Goal: Task Accomplishment & Management: Manage account settings

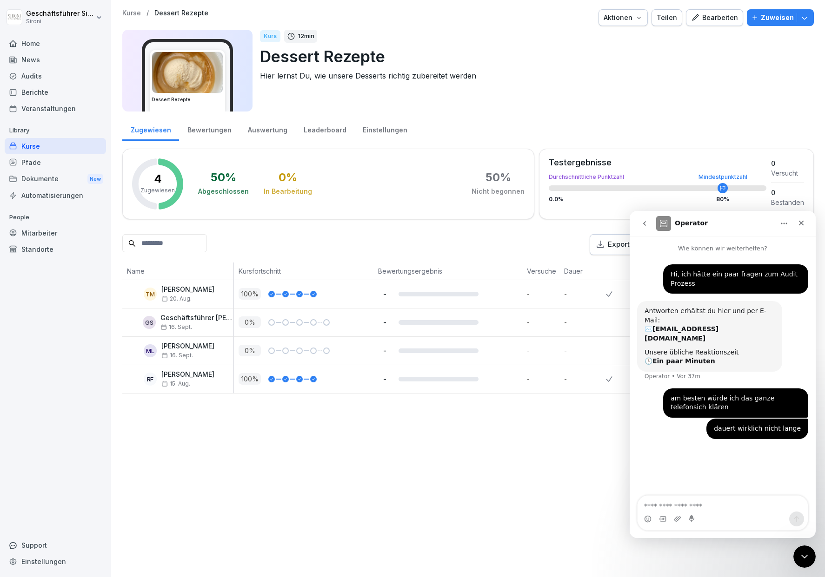
click at [658, 503] on textarea "Nachricht senden..." at bounding box center [722, 504] width 170 height 16
type textarea "**********"
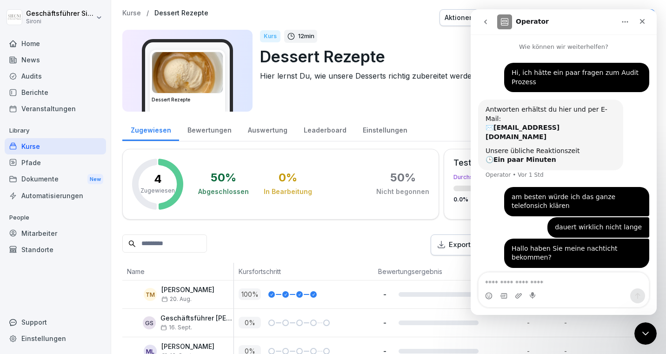
click at [489, 20] on button "go back" at bounding box center [485, 22] width 18 height 18
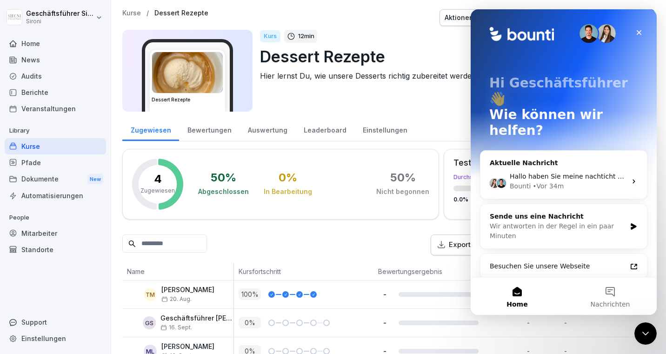
click at [587, 32] on img "Intercom Messenger" at bounding box center [588, 33] width 19 height 19
click at [579, 172] on span "Hallo haben Sie meine nachticht bekommen?" at bounding box center [583, 175] width 148 height 7
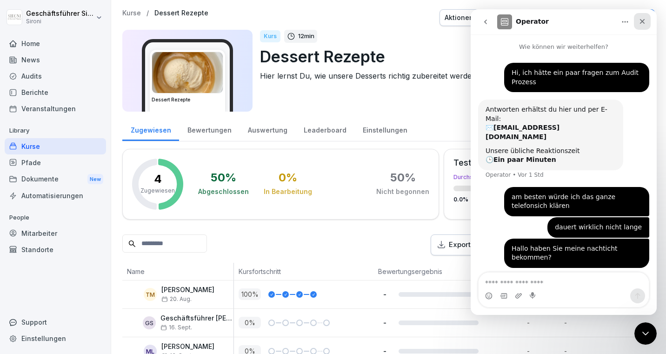
click at [644, 20] on icon "Schließen" at bounding box center [641, 21] width 7 height 7
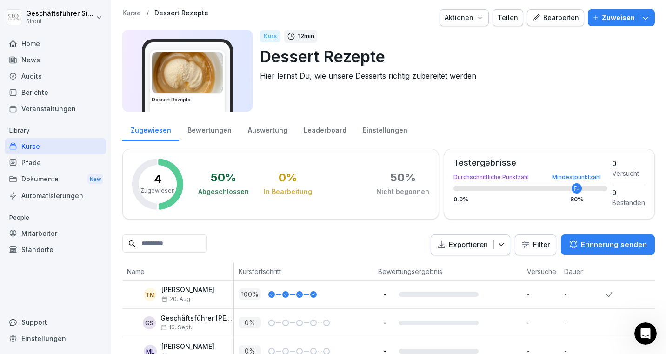
click at [33, 320] on div "Support" at bounding box center [55, 322] width 101 height 16
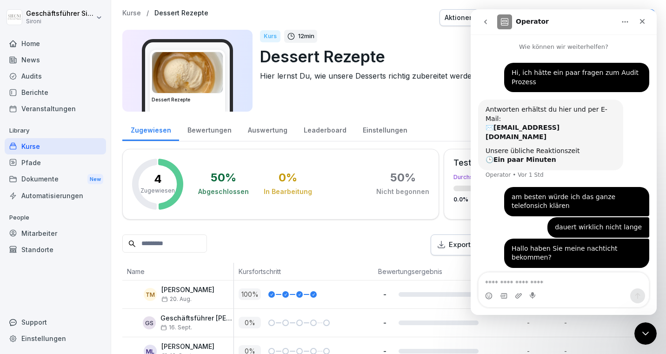
click at [484, 24] on icon "go back" at bounding box center [485, 21] width 7 height 7
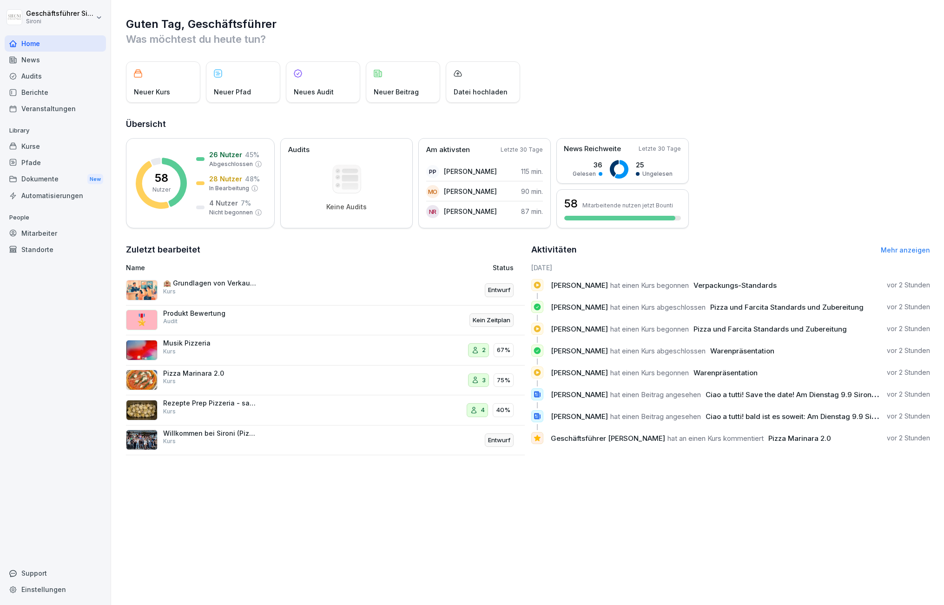
click at [28, 74] on div "Audits" at bounding box center [55, 76] width 101 height 16
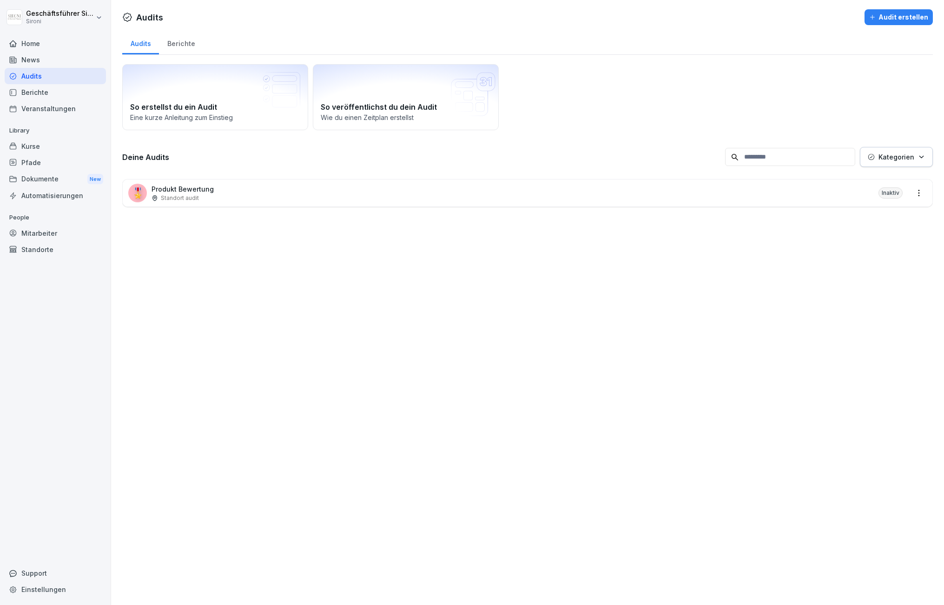
click at [211, 197] on div "🎖️ Produkt Bewertung Standort audit Inaktiv" at bounding box center [528, 192] width 810 height 27
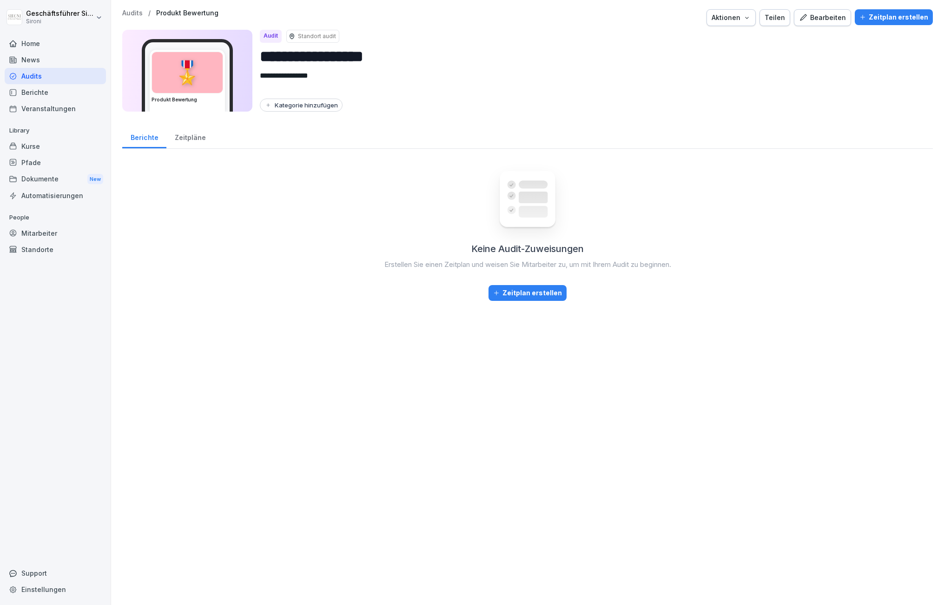
click at [535, 290] on div "Zeitplan erstellen" at bounding box center [527, 293] width 69 height 10
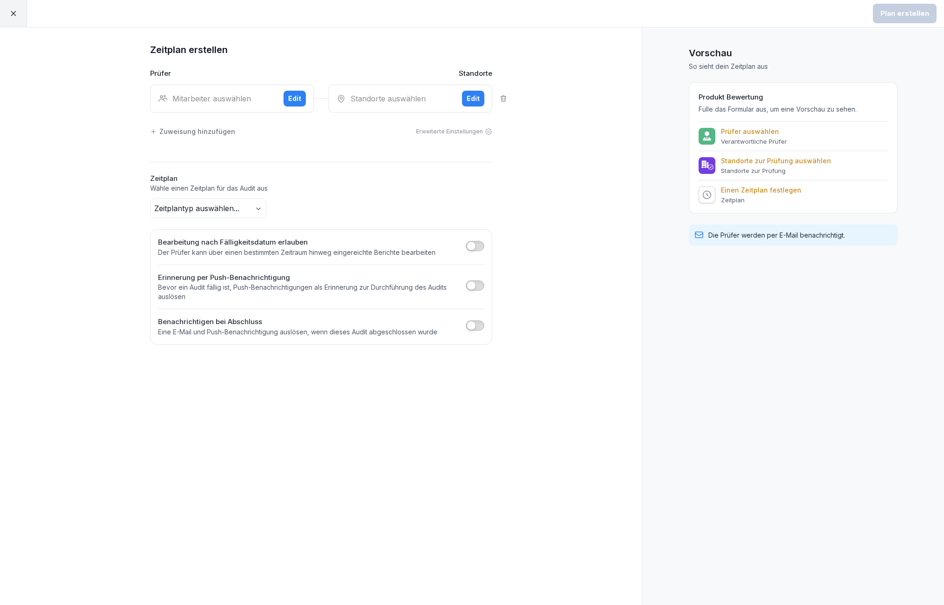
click at [241, 96] on div "Mitarbeiter auswählen" at bounding box center [217, 98] width 118 height 11
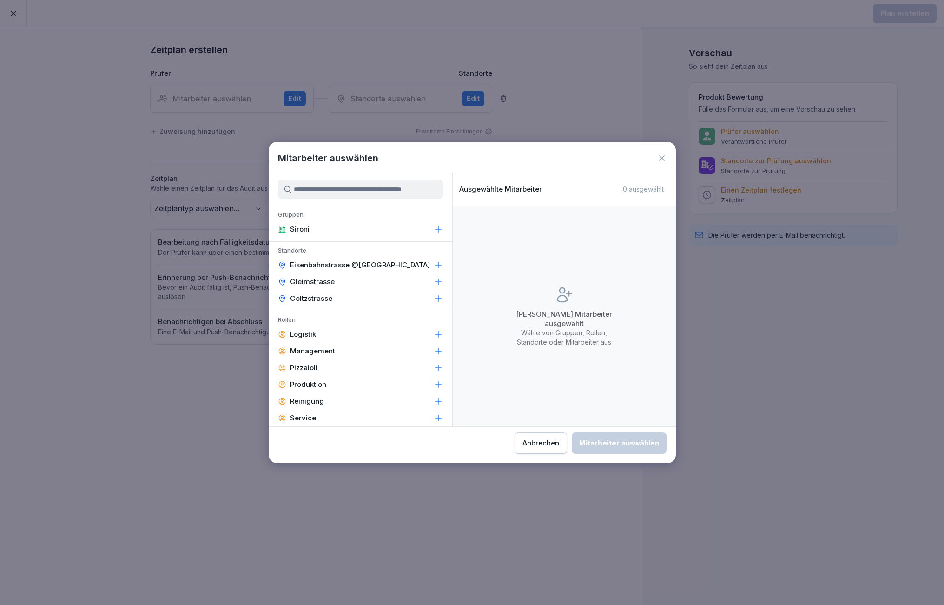
click at [553, 449] on button "Abbrechen" at bounding box center [541, 442] width 53 height 21
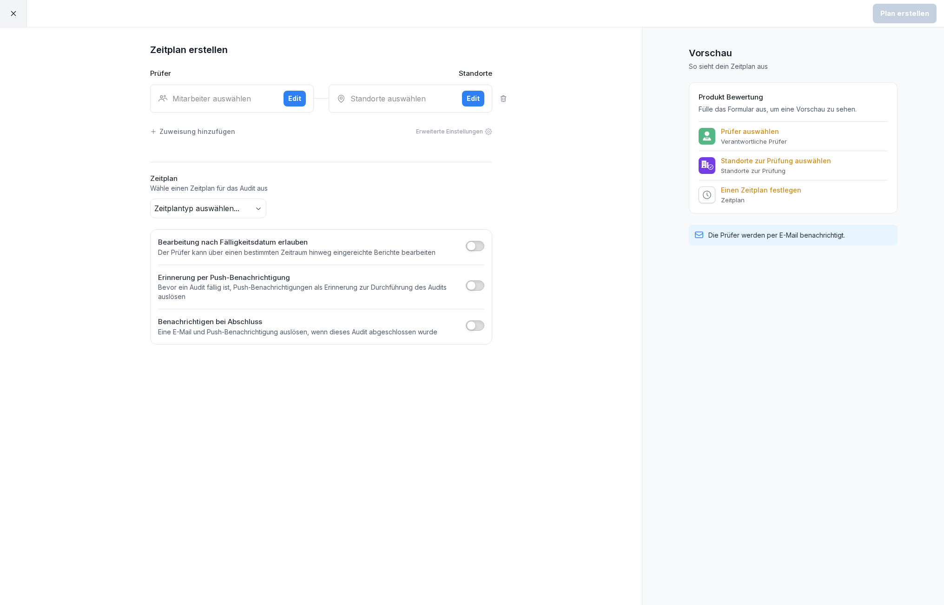
click at [20, 7] on div at bounding box center [13, 13] width 27 height 27
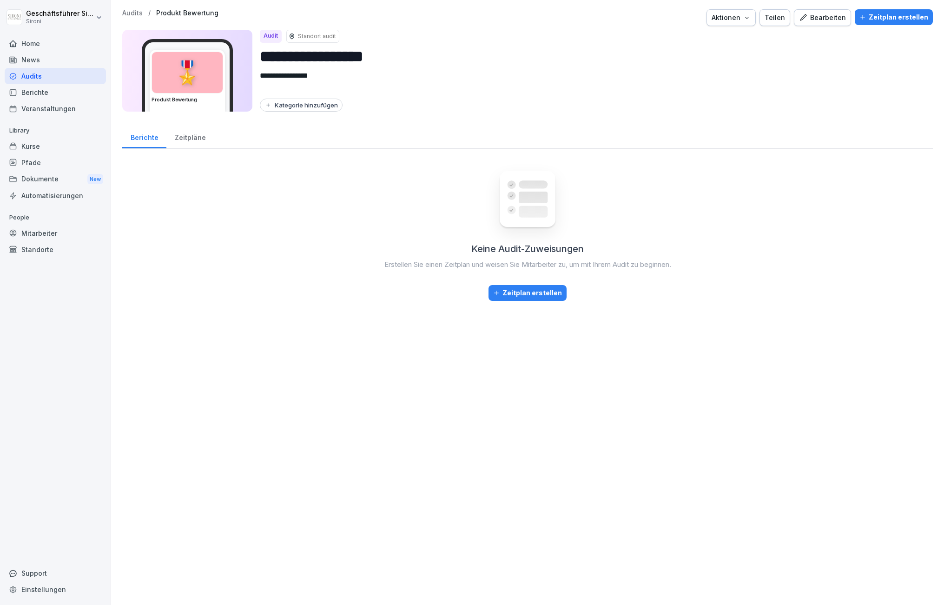
click at [815, 21] on div "Bearbeiten" at bounding box center [822, 18] width 47 height 10
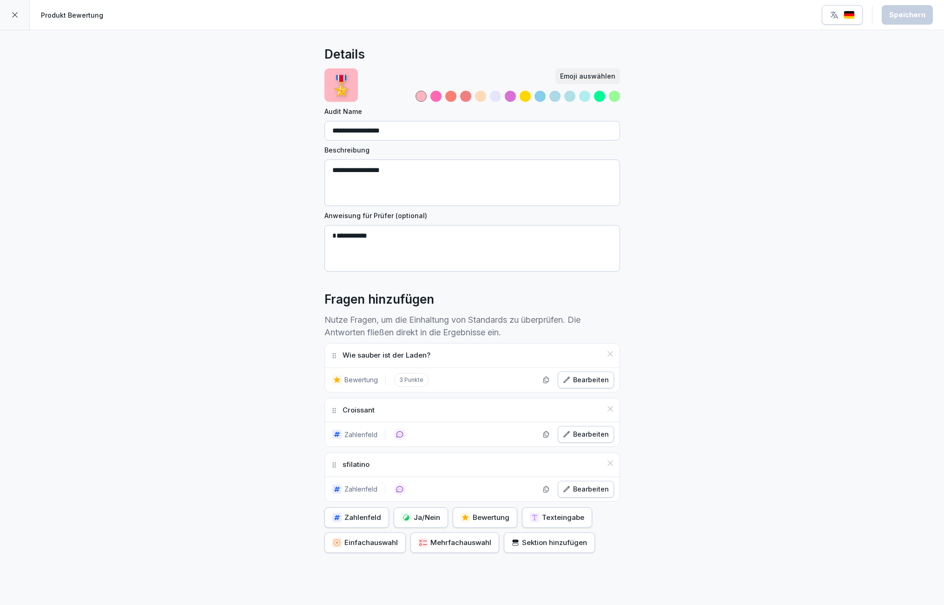
scroll to position [41, 0]
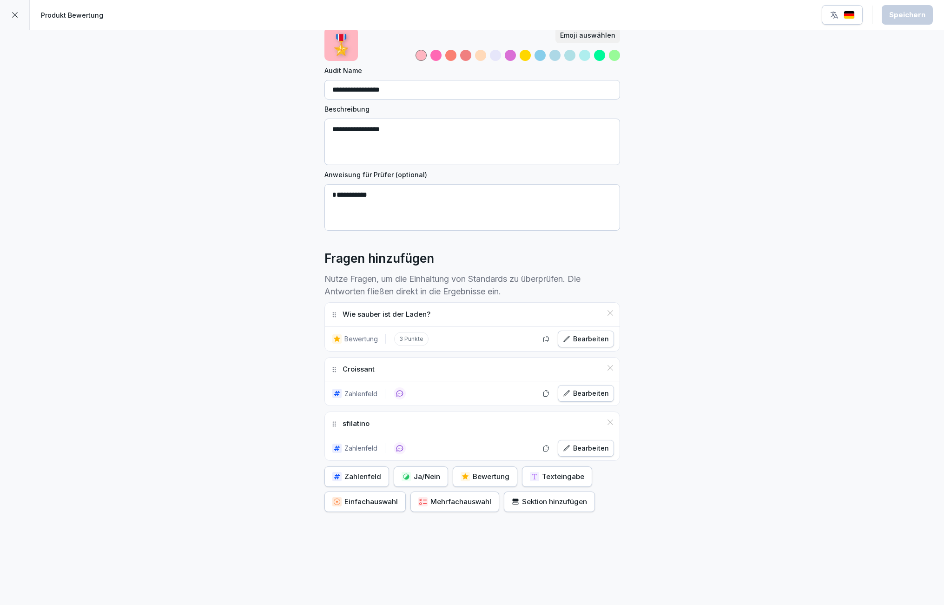
click at [363, 476] on div "Zahlenfeld" at bounding box center [356, 476] width 49 height 10
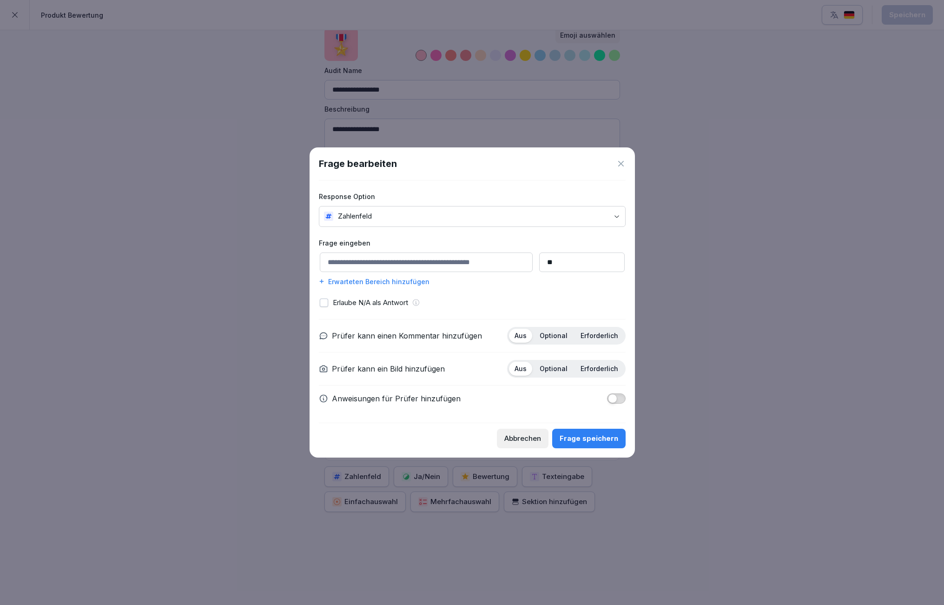
click at [440, 265] on input at bounding box center [426, 262] width 213 height 20
type input "*"
type input "**********"
click at [569, 257] on input "**" at bounding box center [582, 262] width 86 height 20
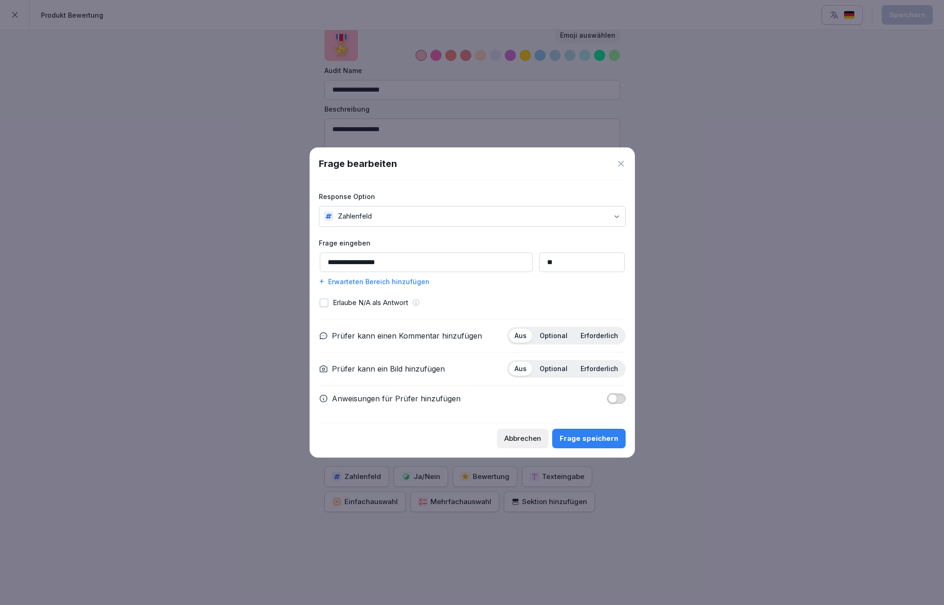
drag, startPoint x: 569, startPoint y: 258, endPoint x: 535, endPoint y: 259, distance: 34.0
click at [539, 259] on input "**" at bounding box center [582, 262] width 86 height 20
click at [548, 334] on p "Optional" at bounding box center [554, 335] width 28 height 8
click at [589, 435] on div "Frage speichern" at bounding box center [589, 438] width 59 height 10
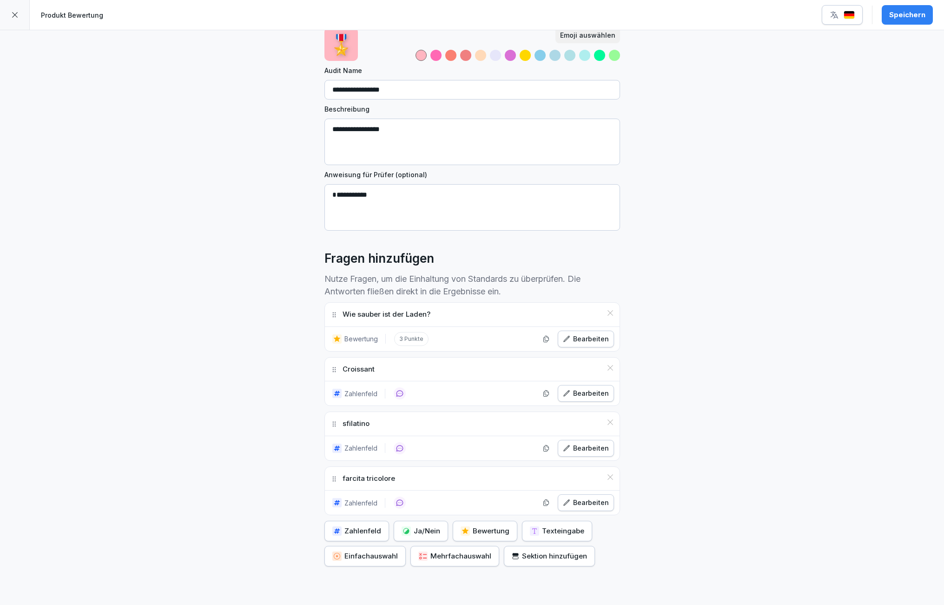
scroll to position [0, 0]
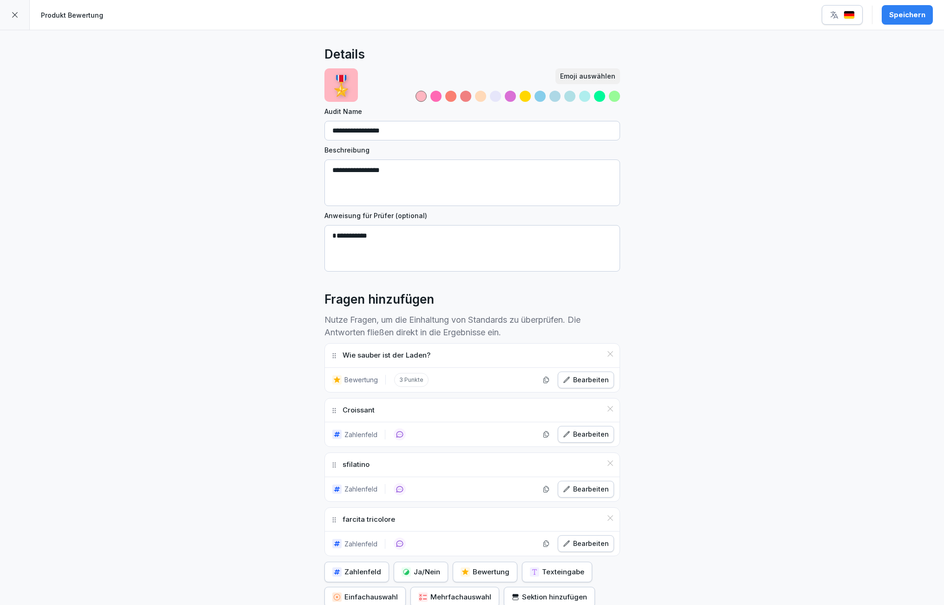
click at [898, 22] on button "Speichern" at bounding box center [907, 15] width 51 height 20
click at [13, 14] on icon at bounding box center [14, 14] width 7 height 7
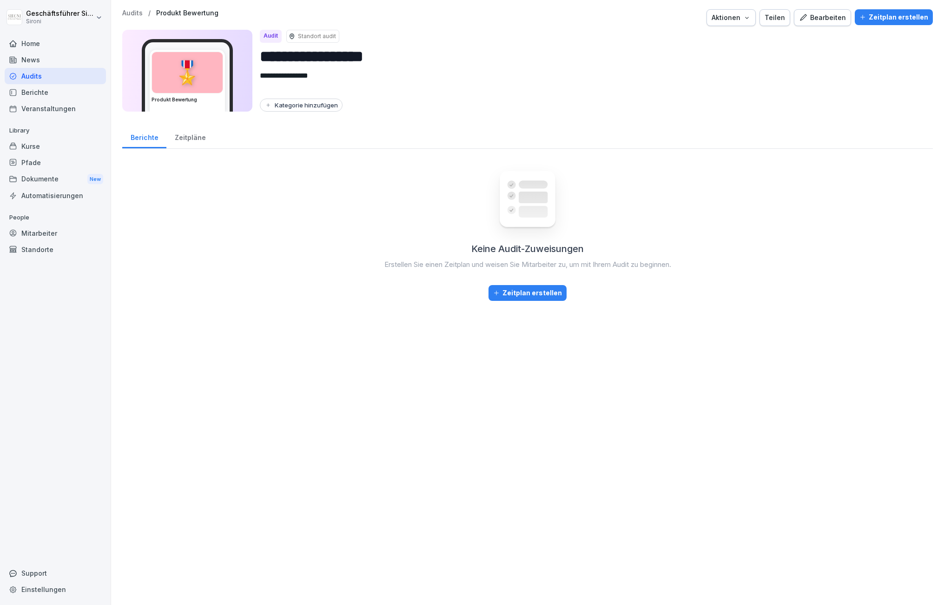
click at [519, 295] on div "Zeitplan erstellen" at bounding box center [527, 293] width 69 height 10
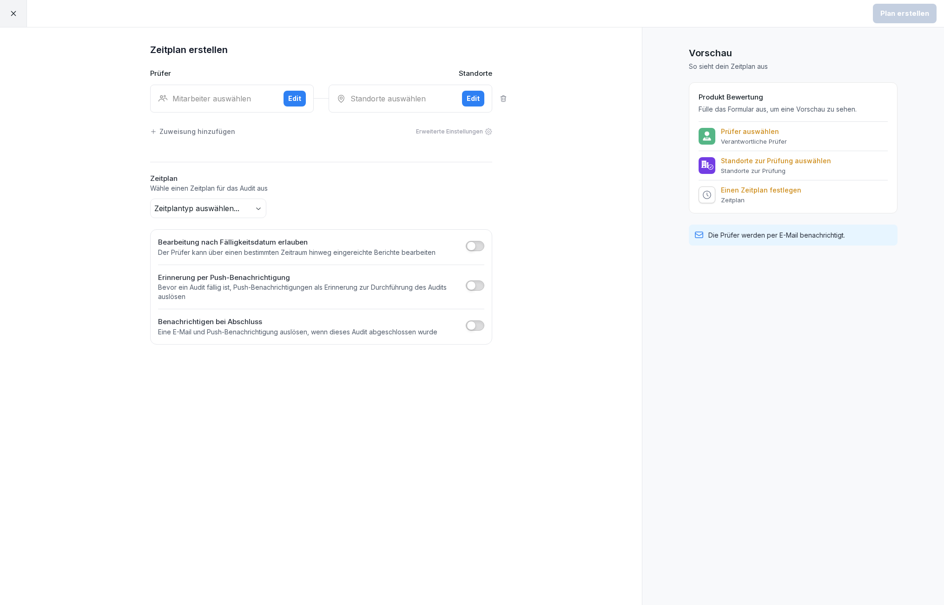
click at [227, 99] on div "Mitarbeiter auswählen" at bounding box center [217, 98] width 118 height 11
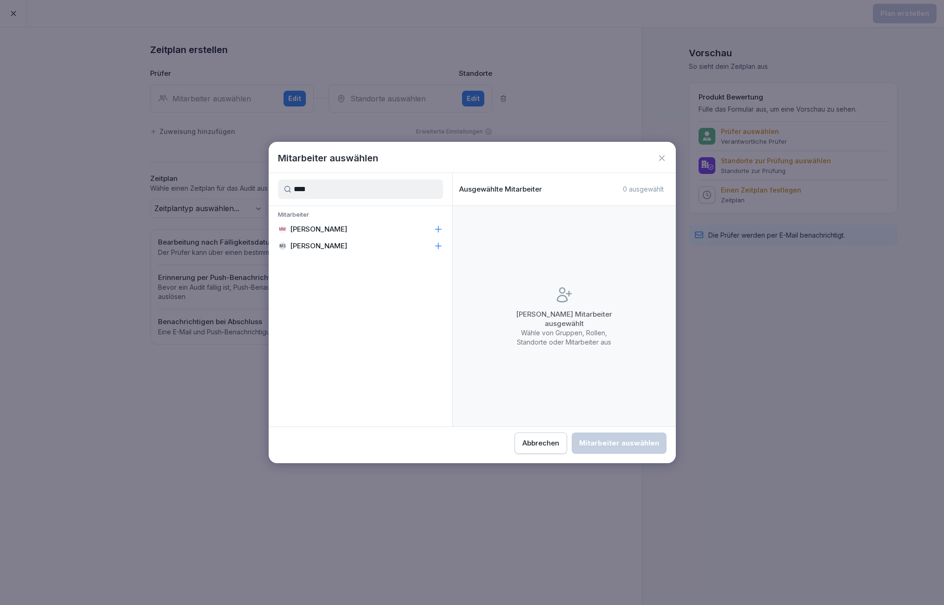
click at [359, 233] on div "MM Michela Mastrella" at bounding box center [361, 229] width 184 height 17
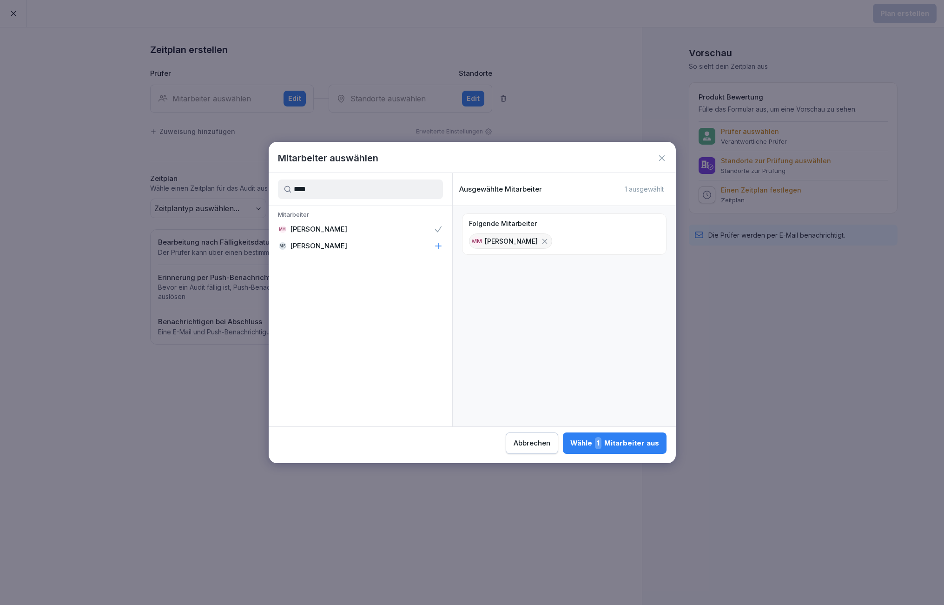
click at [318, 189] on input "****" at bounding box center [360, 189] width 165 height 20
type input "***"
click at [301, 234] on div "ML Matej Leopoli" at bounding box center [361, 229] width 184 height 17
click at [622, 439] on div "Wähle 2 Mitarbeiter aus" at bounding box center [614, 443] width 90 height 12
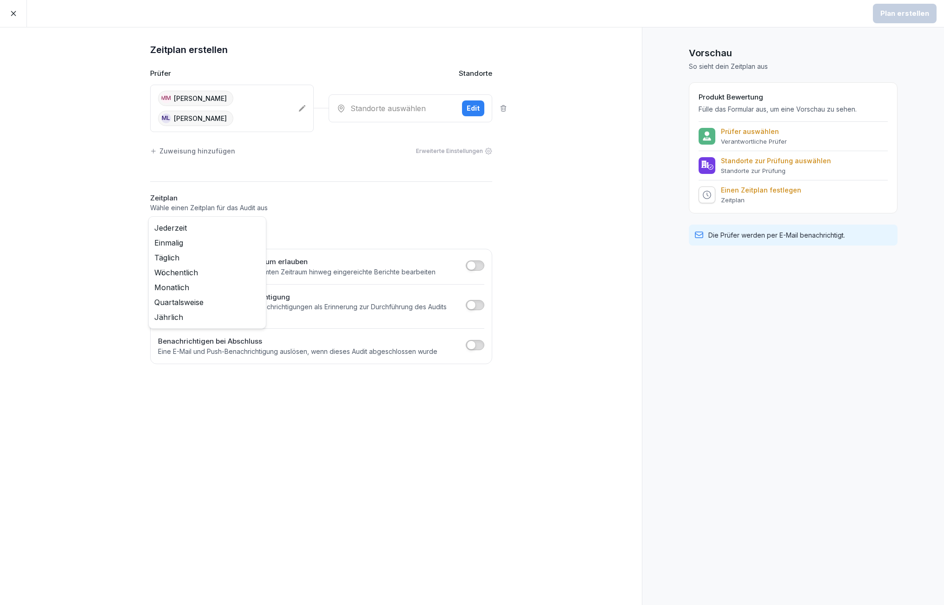
click at [264, 225] on body "Plan erstellen Zeitplan erstellen Prüfer Standorte MM Michela Mastrella ML Mate…" at bounding box center [472, 302] width 944 height 605
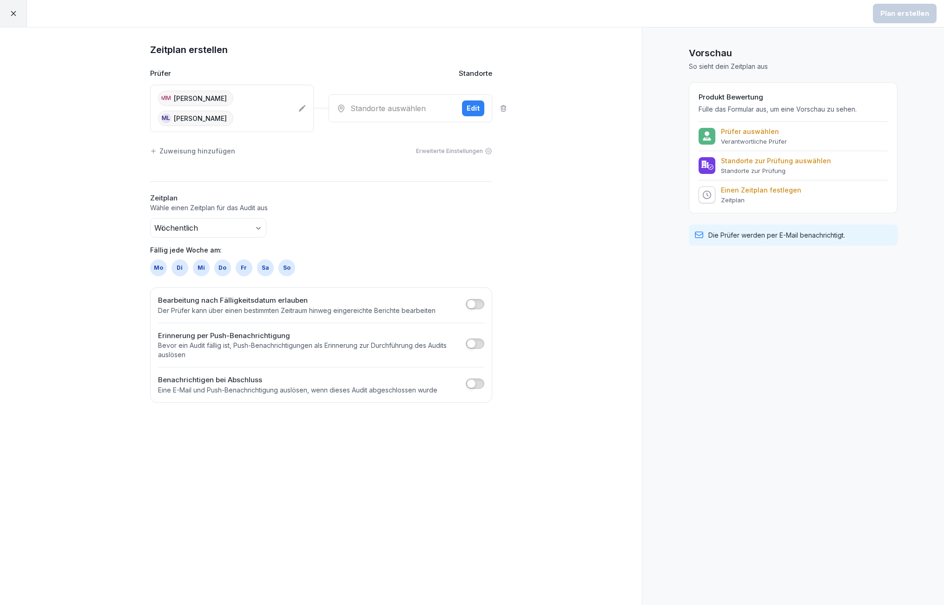
click at [160, 268] on div "Mo" at bounding box center [158, 267] width 17 height 17
click at [167, 264] on div "Mo Di Mi Do Fr Sa So" at bounding box center [321, 267] width 342 height 17
drag, startPoint x: 175, startPoint y: 266, endPoint x: 169, endPoint y: 266, distance: 6.5
click at [175, 266] on div "Di" at bounding box center [180, 267] width 17 height 17
click at [745, 132] on p "Prüfer auswählen" at bounding box center [754, 131] width 66 height 8
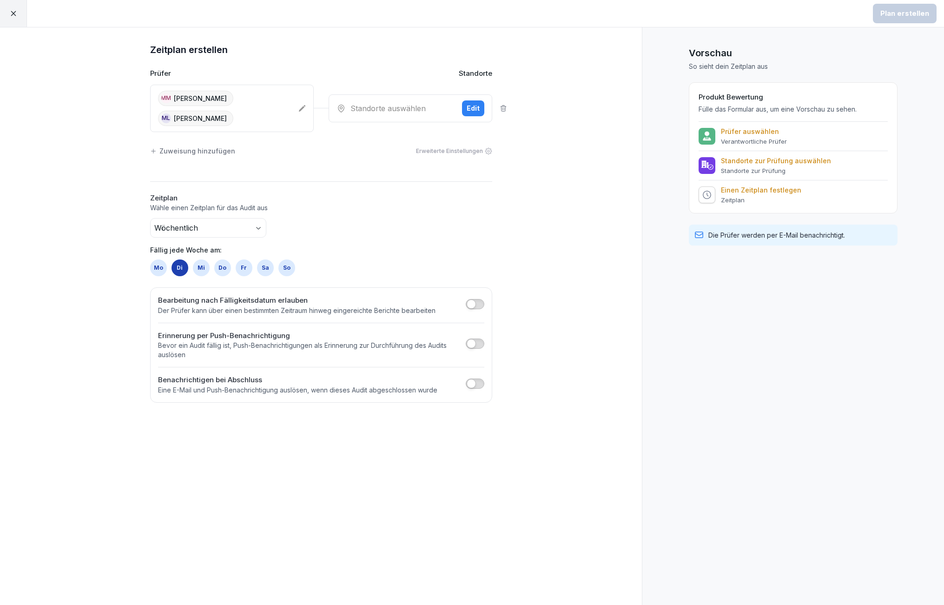
click at [746, 132] on p "Prüfer auswählen" at bounding box center [754, 131] width 66 height 8
click at [423, 112] on div "Standorte auswählen" at bounding box center [396, 108] width 118 height 11
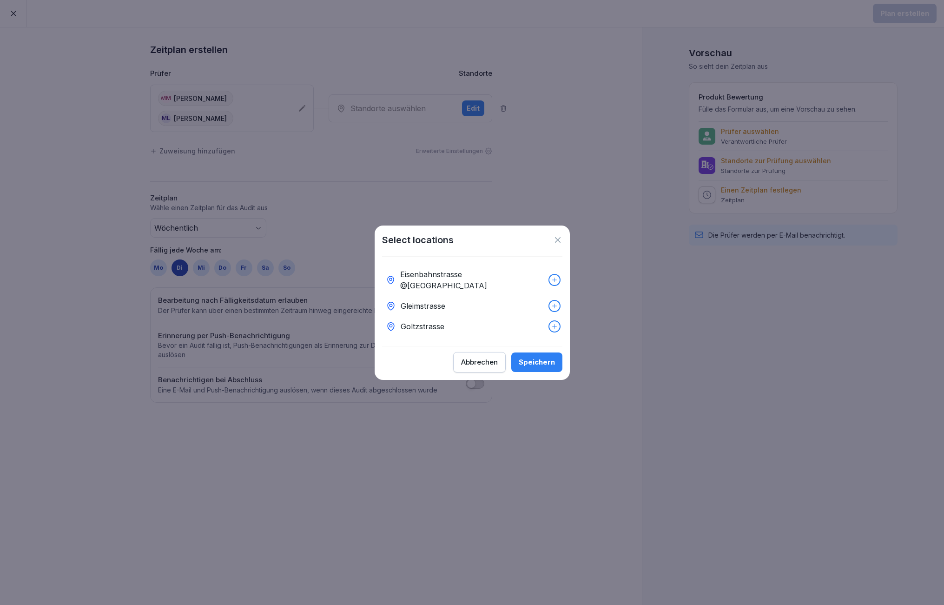
click at [557, 280] on icon at bounding box center [554, 280] width 7 height 7
click at [551, 303] on icon at bounding box center [554, 306] width 7 height 7
click at [555, 323] on icon at bounding box center [554, 326] width 7 height 7
click at [542, 357] on div "Speichern" at bounding box center [537, 362] width 36 height 10
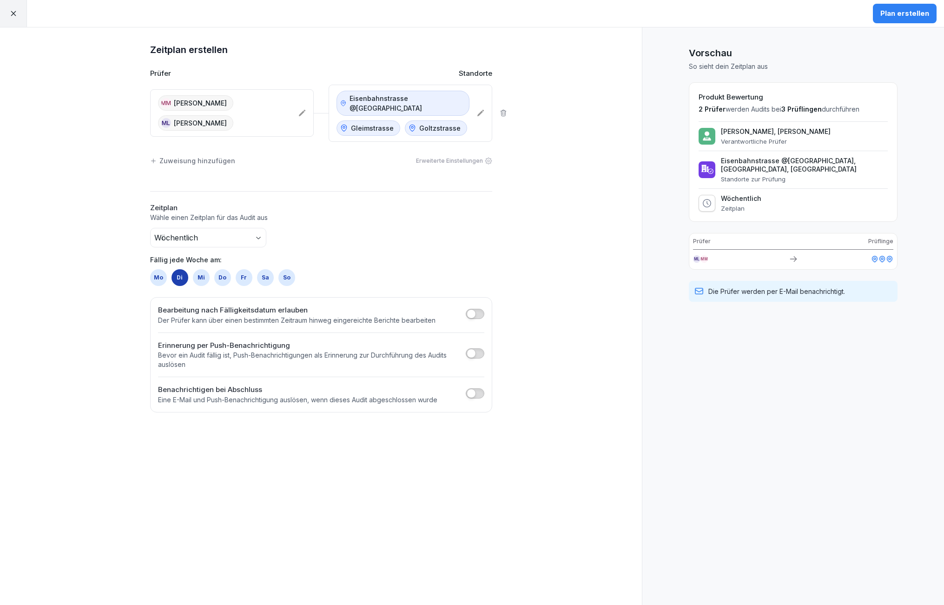
click at [914, 13] on div "Plan erstellen" at bounding box center [904, 13] width 49 height 10
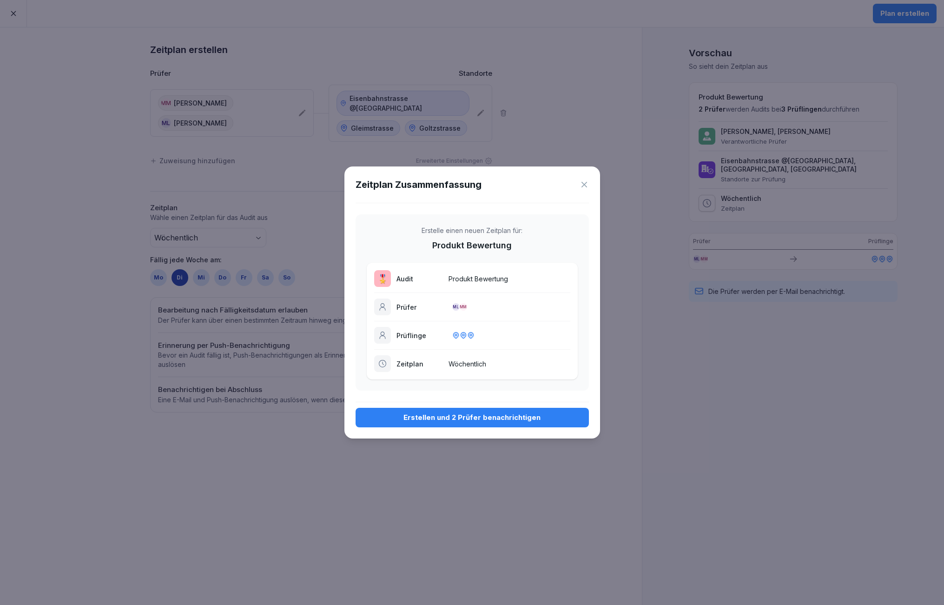
click at [449, 417] on div "Erstellen und 2 Prüfer benachrichtigen" at bounding box center [472, 417] width 218 height 10
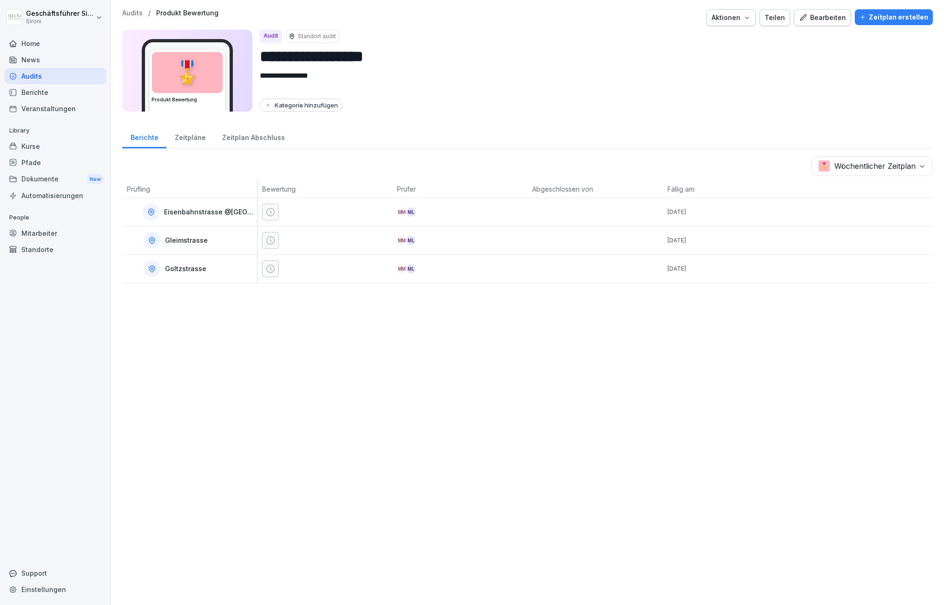
click at [210, 62] on div "🎖️" at bounding box center [187, 72] width 71 height 41
click at [188, 139] on div "Zeitpläne" at bounding box center [189, 137] width 47 height 24
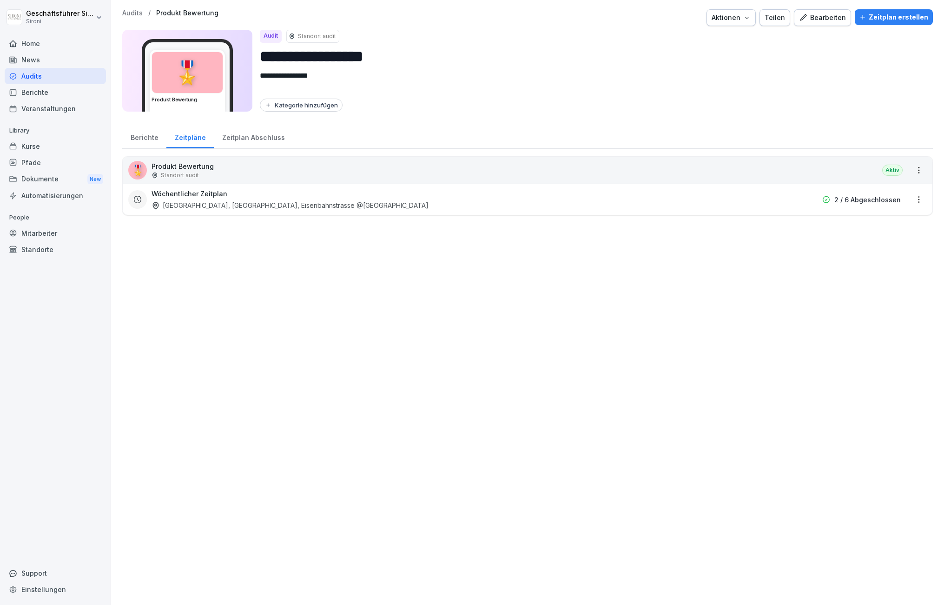
click at [177, 169] on p "Produkt Bewertung" at bounding box center [183, 166] width 62 height 10
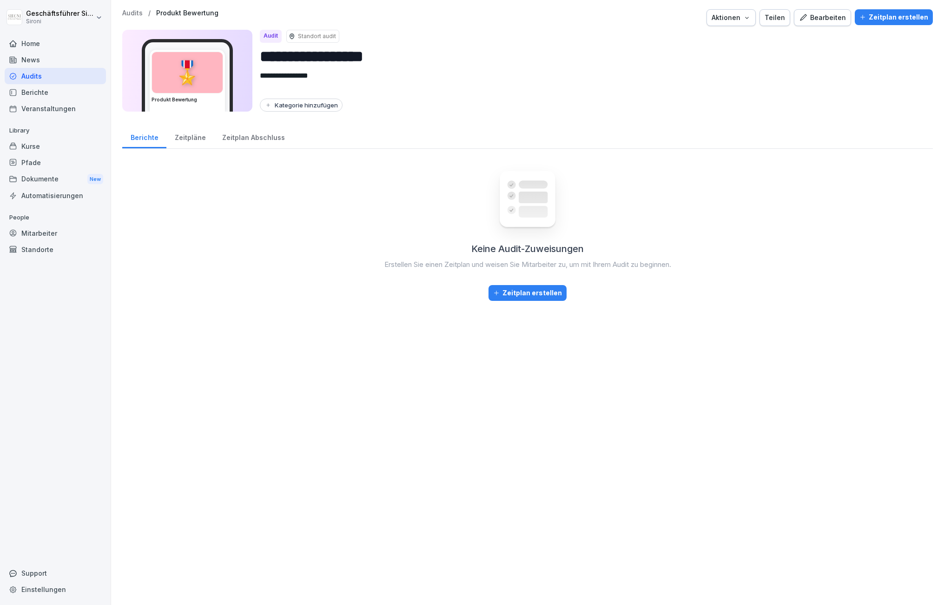
click at [816, 11] on button "Bearbeiten" at bounding box center [822, 17] width 57 height 17
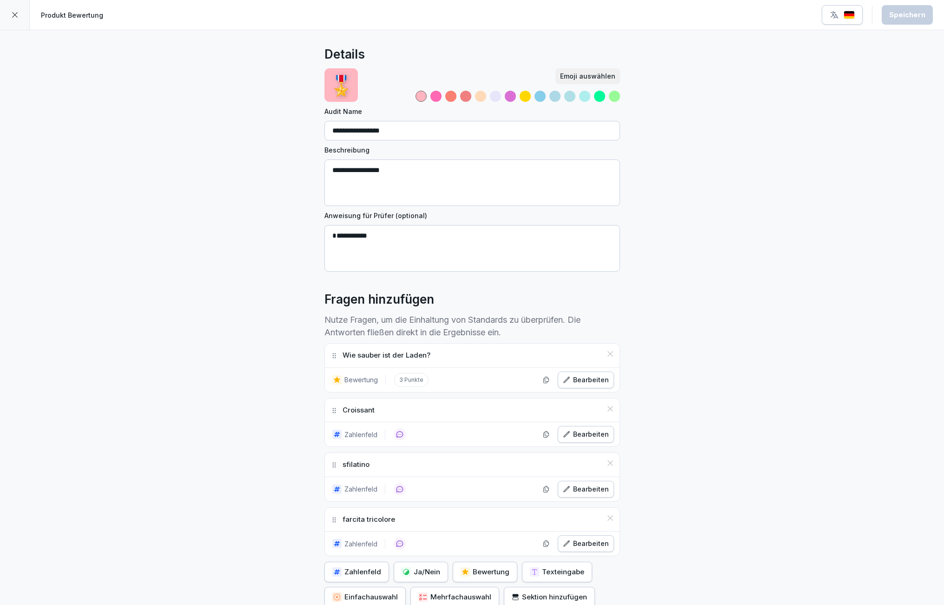
click at [14, 13] on icon at bounding box center [14, 14] width 7 height 7
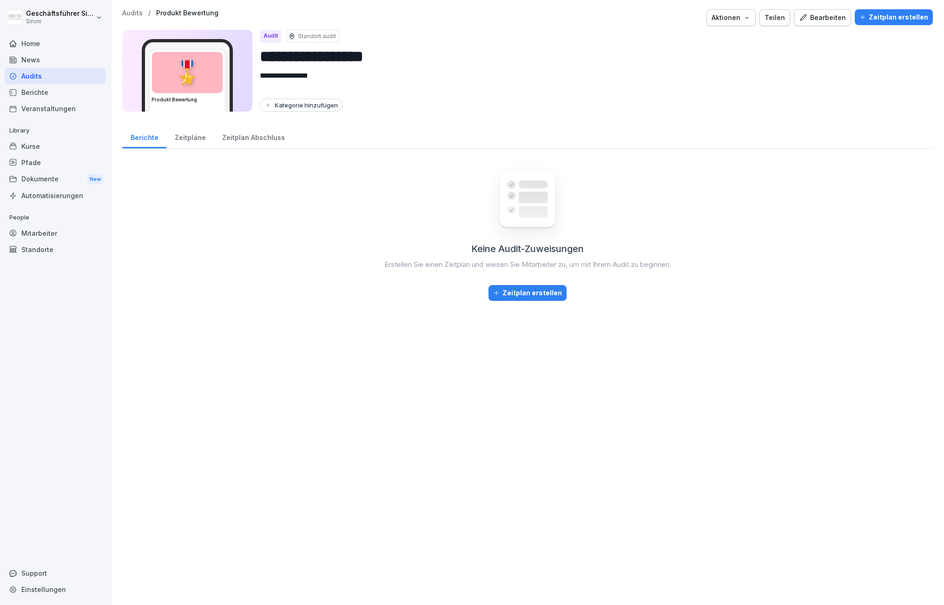
click at [192, 138] on div "Zeitpläne" at bounding box center [189, 137] width 47 height 24
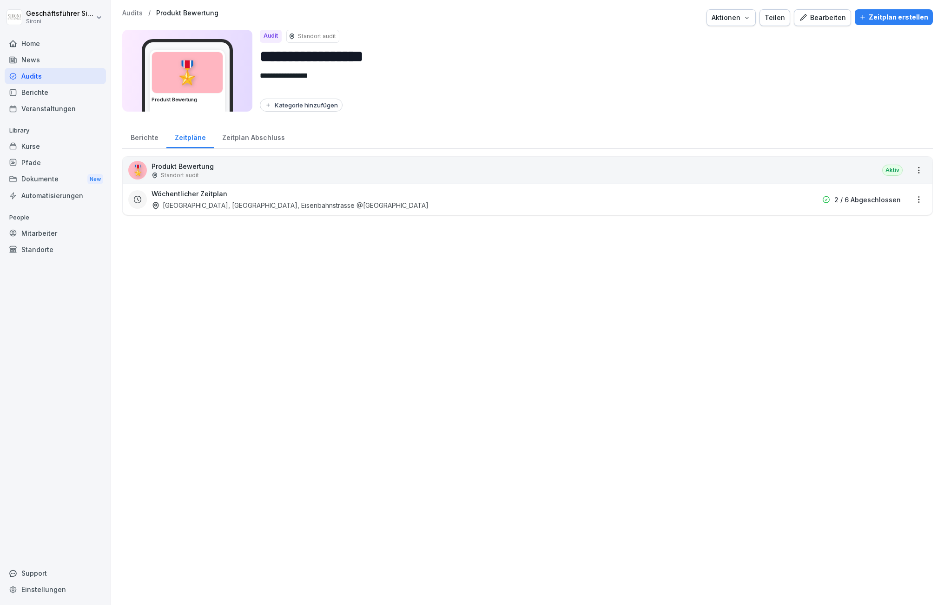
click at [244, 130] on div "Zeitplan Abschluss" at bounding box center [253, 137] width 79 height 24
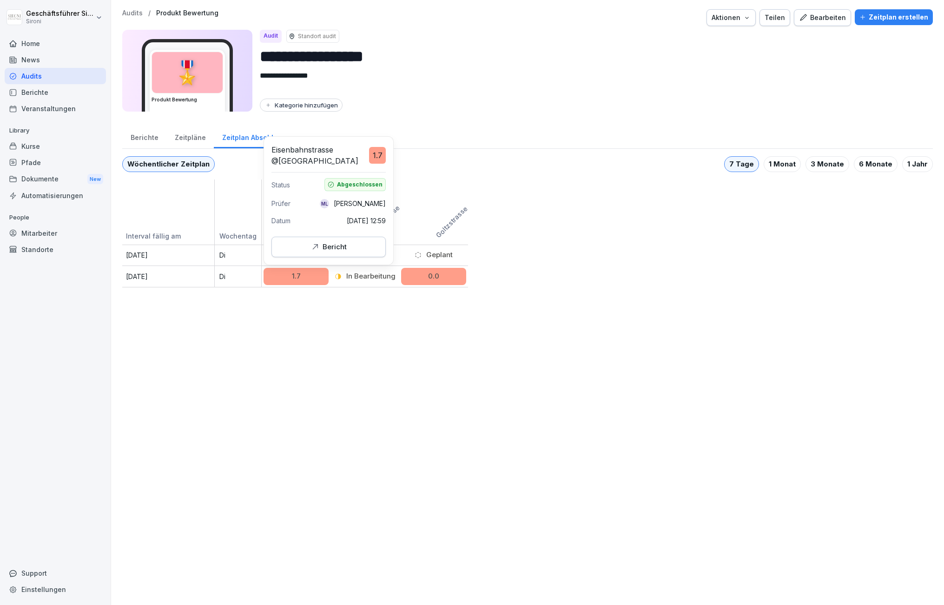
click at [309, 280] on div "1.7" at bounding box center [296, 276] width 65 height 17
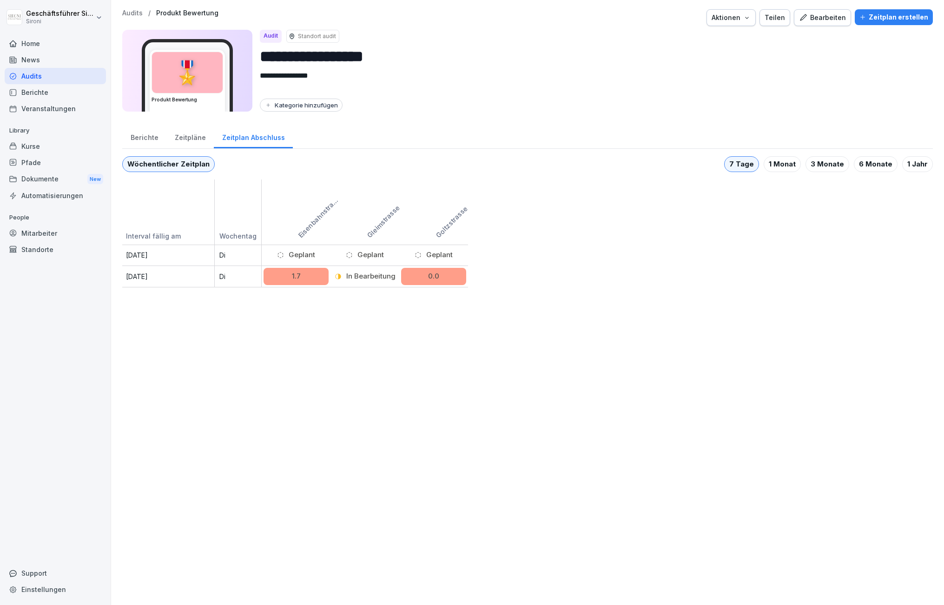
click at [320, 277] on div "1.7" at bounding box center [296, 276] width 65 height 17
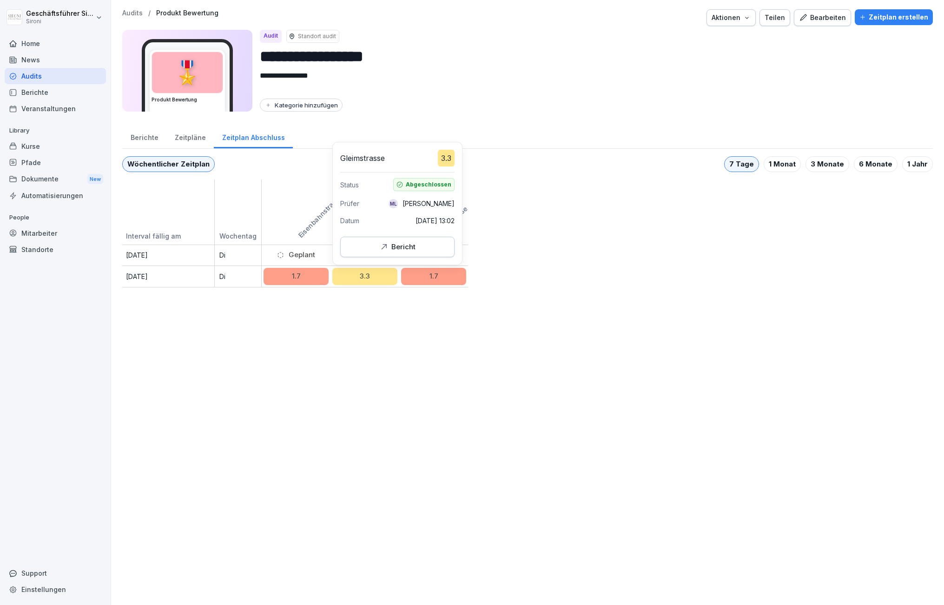
click at [388, 255] on button "Bericht" at bounding box center [397, 247] width 114 height 20
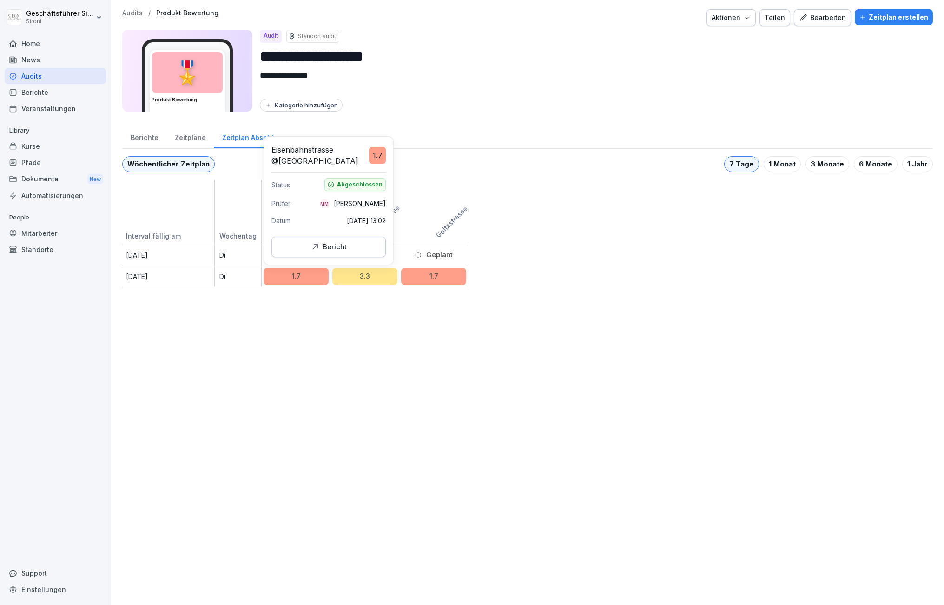
click at [293, 278] on div "1.7" at bounding box center [296, 276] width 65 height 17
click at [308, 251] on div "Bericht" at bounding box center [328, 247] width 99 height 10
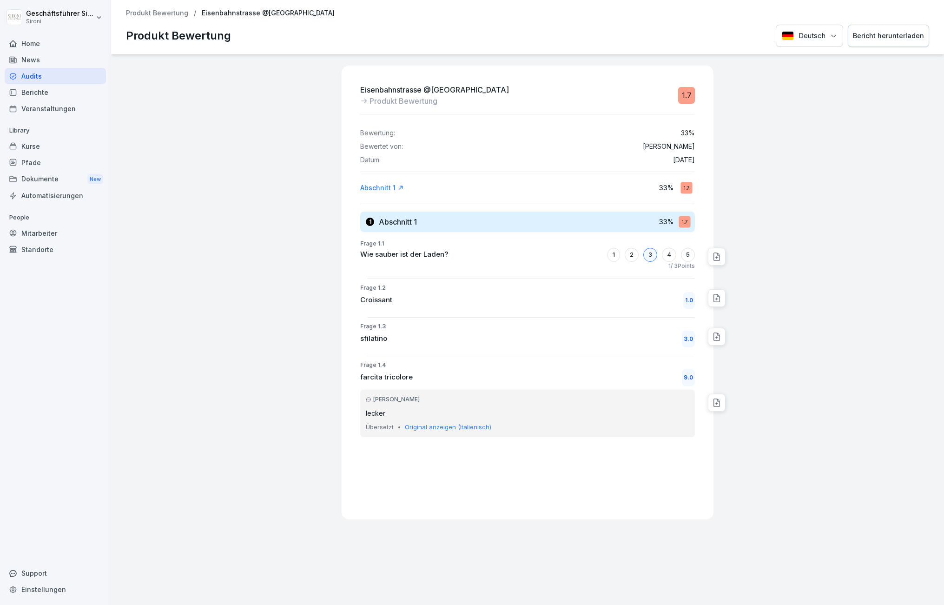
click at [440, 427] on p "Original anzeigen (Italienisch)" at bounding box center [448, 427] width 86 height 9
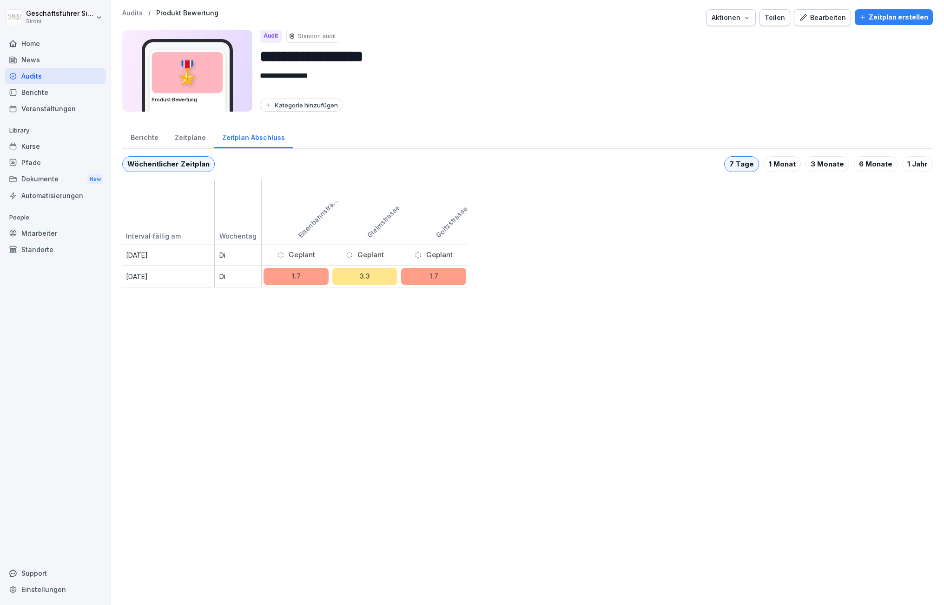
click at [755, 320] on div "**********" at bounding box center [527, 302] width 833 height 605
click at [37, 232] on div "Mitarbeiter" at bounding box center [55, 233] width 101 height 16
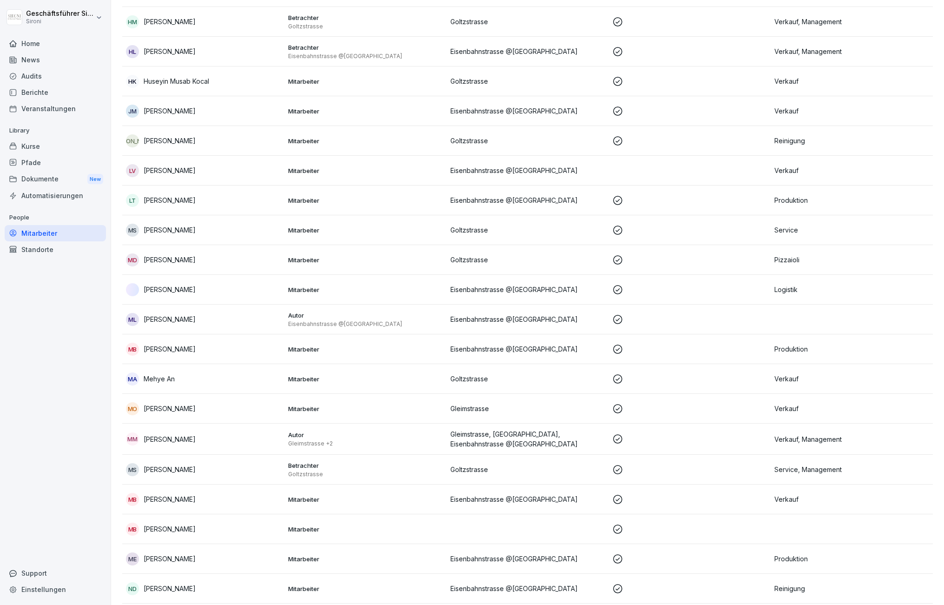
scroll to position [1000, 0]
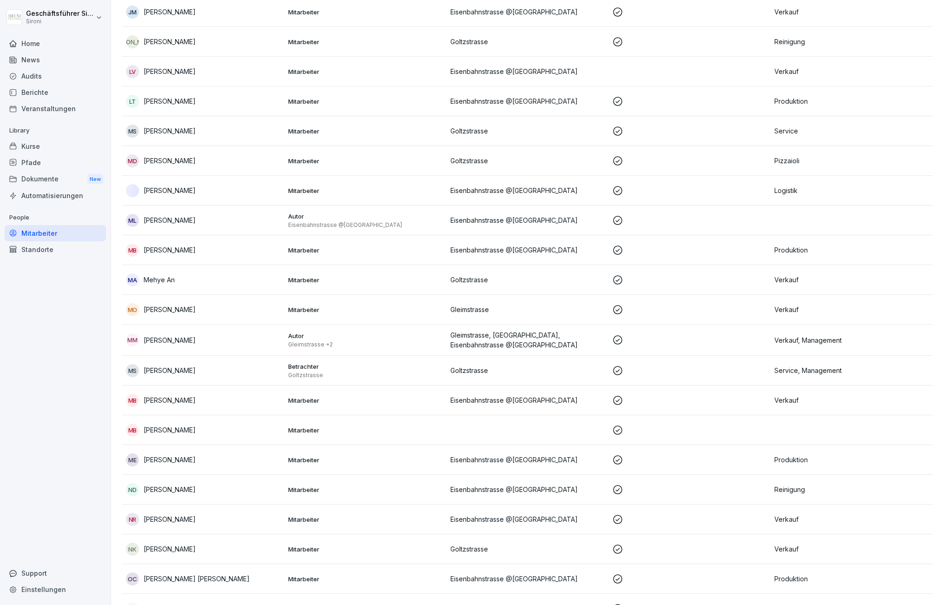
click at [167, 337] on p "Michela Mastrella" at bounding box center [170, 340] width 52 height 10
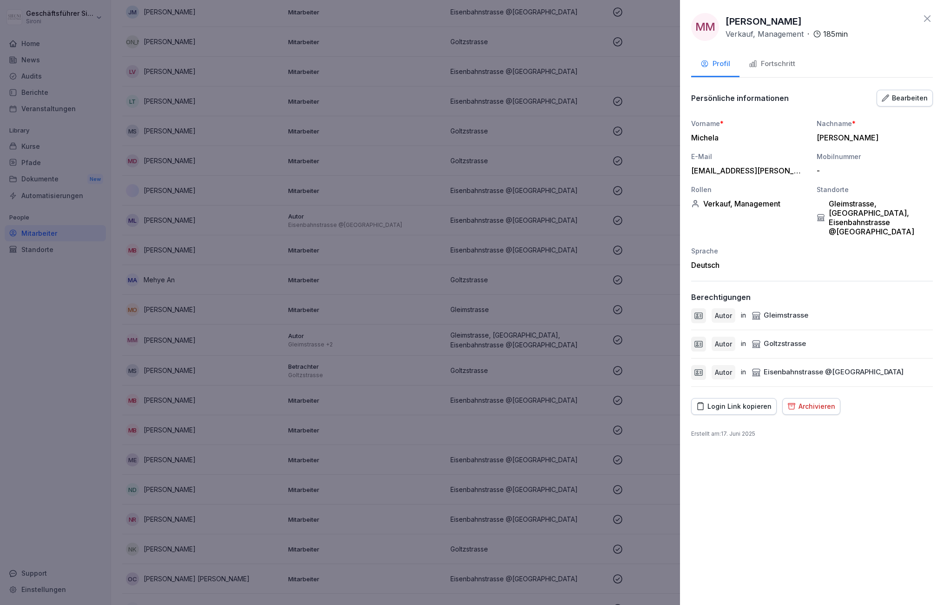
click at [770, 62] on div "Fortschritt" at bounding box center [772, 64] width 46 height 11
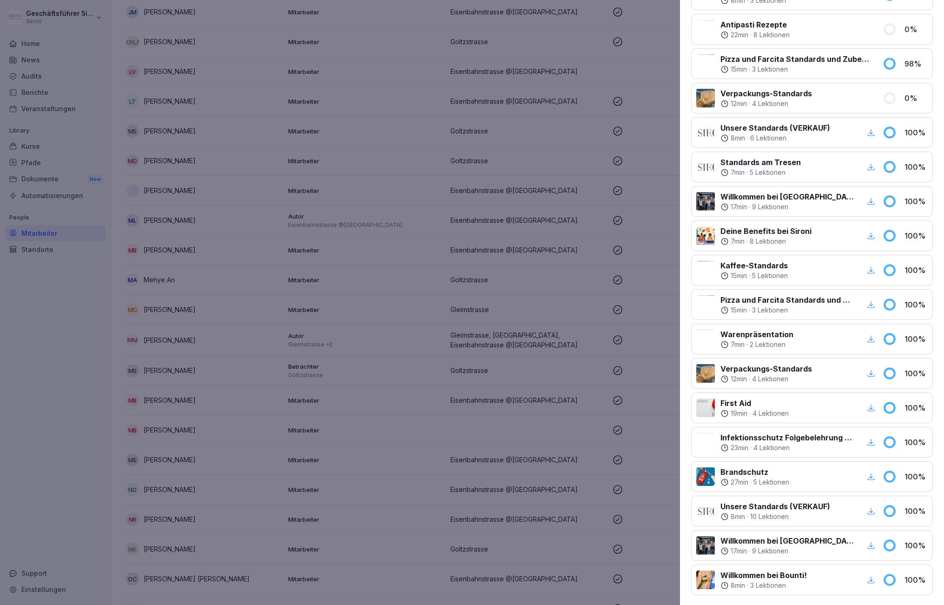
scroll to position [0, 0]
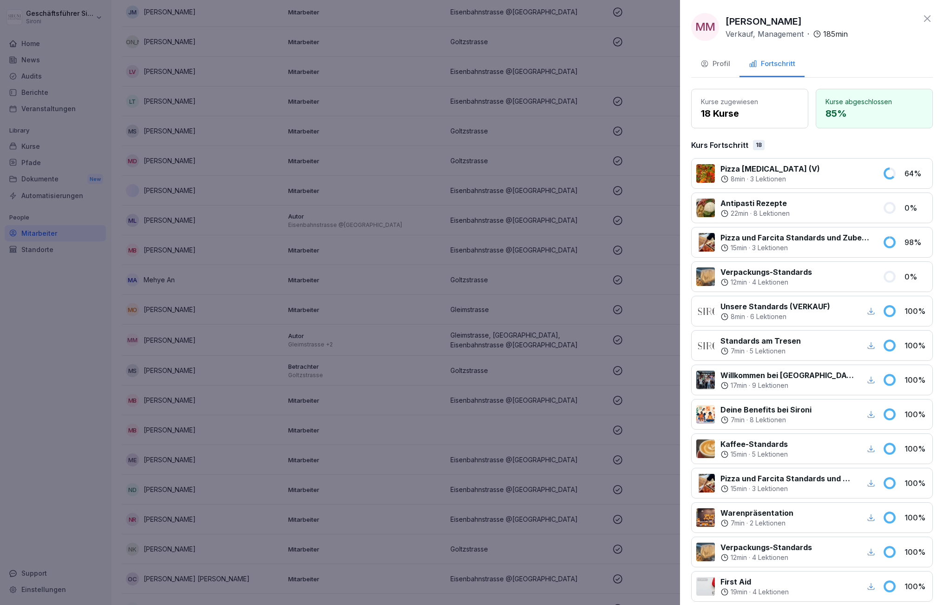
click at [714, 62] on div "Profil" at bounding box center [715, 64] width 30 height 11
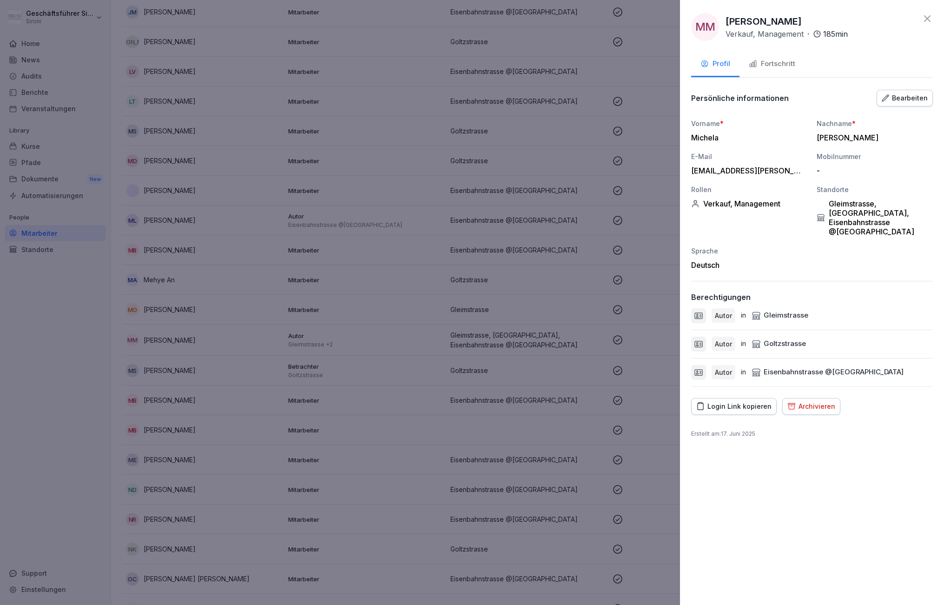
click at [922, 18] on icon at bounding box center [927, 18] width 11 height 11
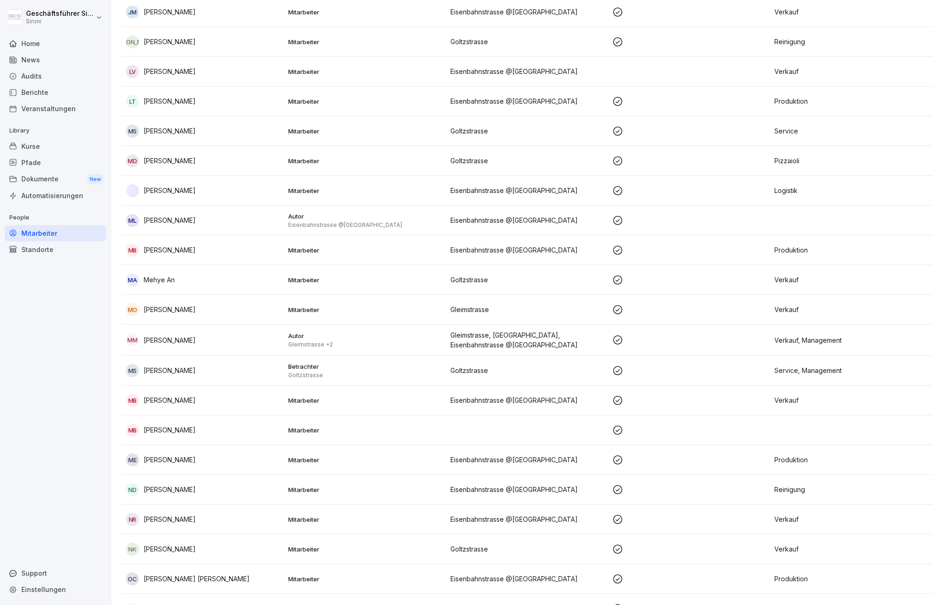
click at [56, 167] on div "Pfade" at bounding box center [55, 162] width 101 height 16
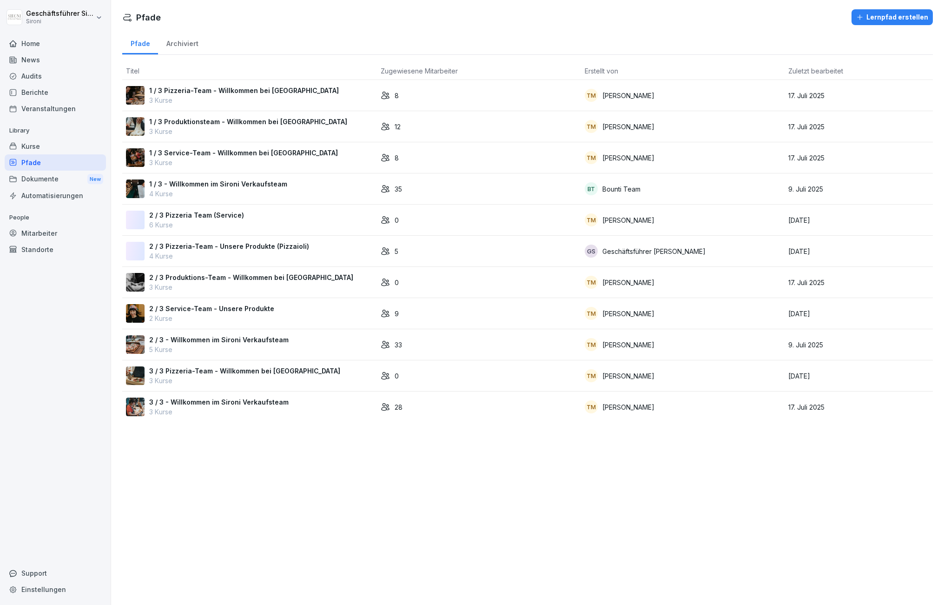
click at [24, 76] on div "Audits" at bounding box center [55, 76] width 101 height 16
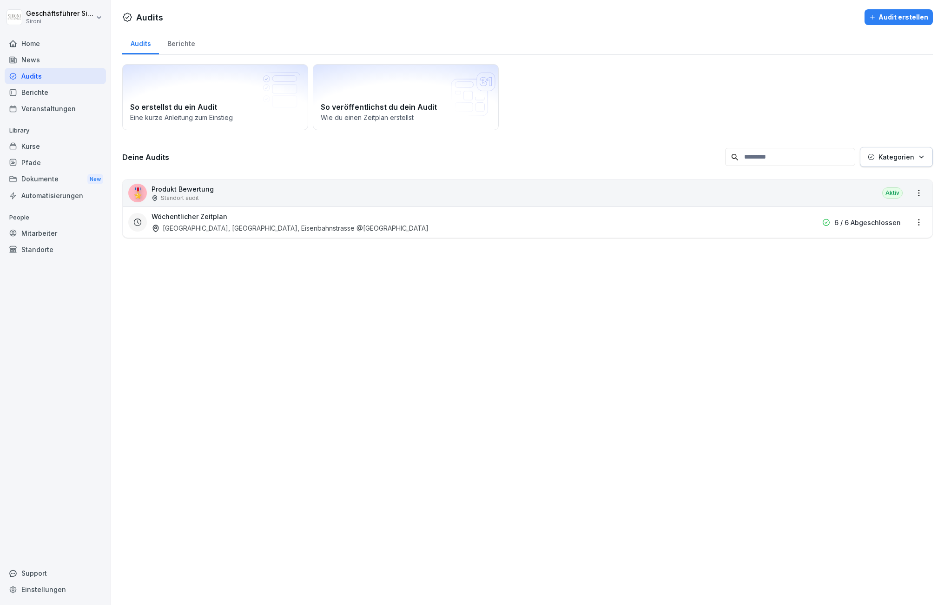
click at [853, 223] on p "6 / 6 Abgeschlossen" at bounding box center [867, 223] width 66 height 10
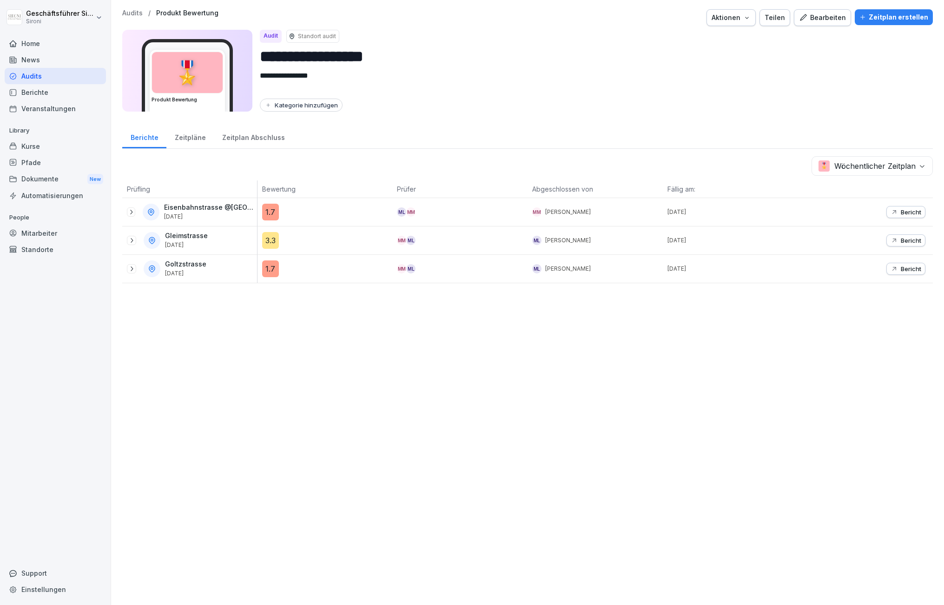
click at [915, 216] on button "Bericht" at bounding box center [905, 212] width 39 height 12
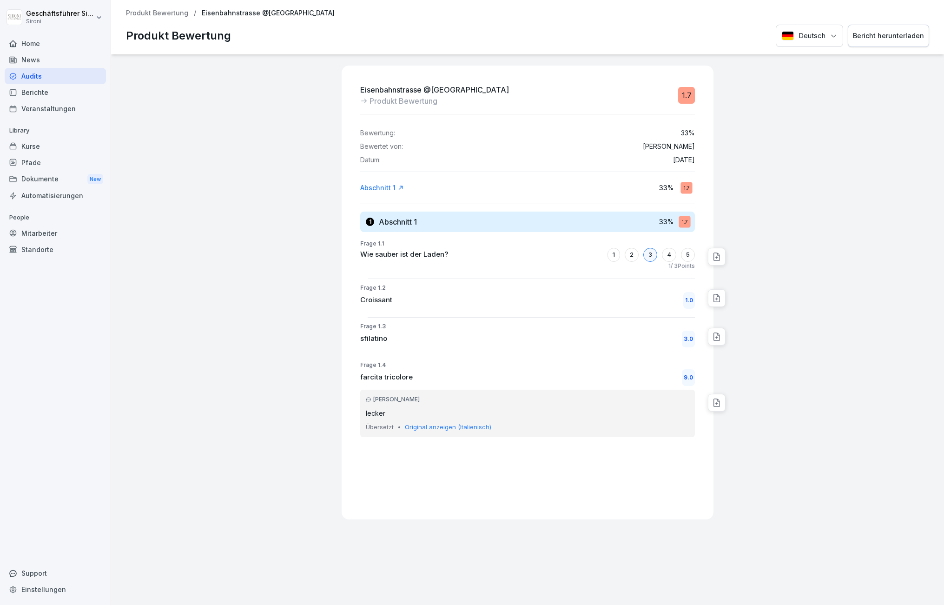
click at [395, 188] on div "Abschnitt 1" at bounding box center [382, 187] width 44 height 9
click at [390, 190] on div "Abschnitt 1" at bounding box center [382, 187] width 44 height 9
click at [403, 188] on icon at bounding box center [400, 188] width 7 height 7
click at [397, 223] on h3 "Abschnitt 1" at bounding box center [398, 222] width 38 height 10
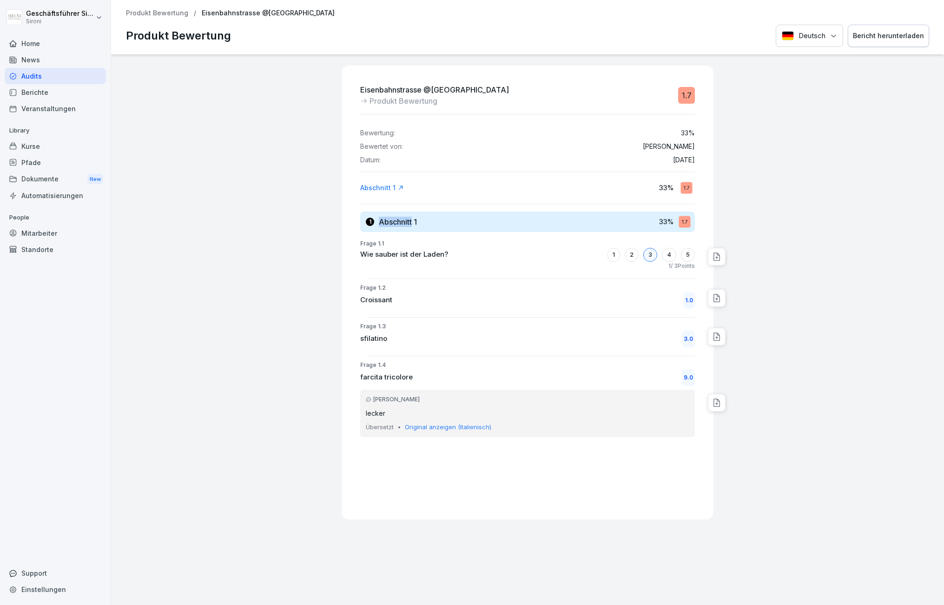
click at [397, 223] on h3 "Abschnitt 1" at bounding box center [398, 222] width 38 height 10
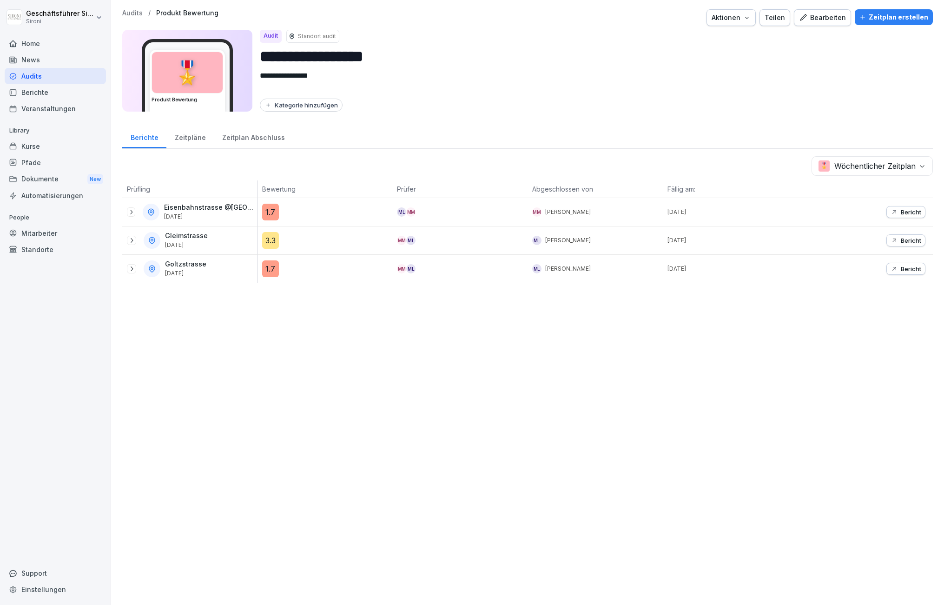
click at [911, 237] on p "Bericht" at bounding box center [911, 240] width 20 height 7
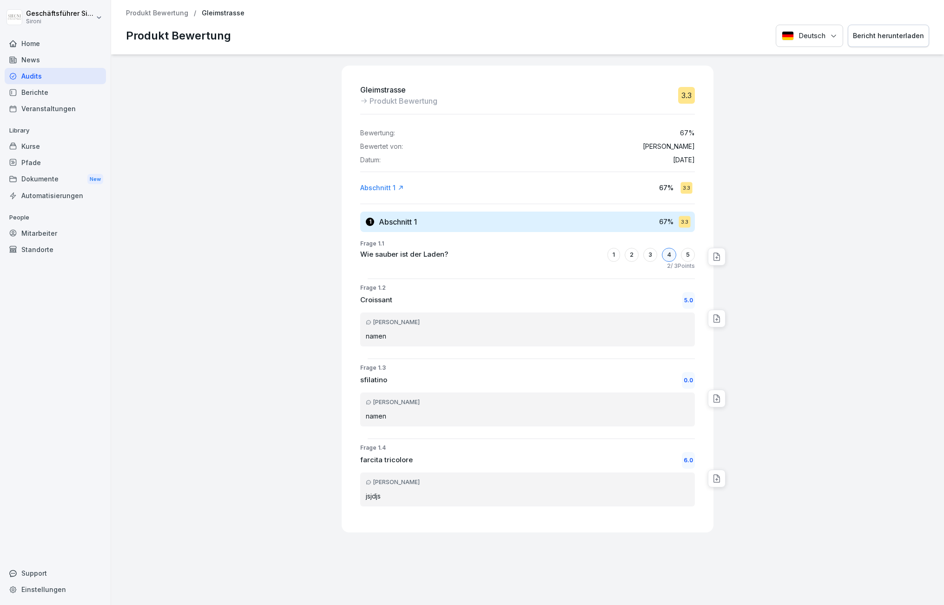
click at [721, 256] on icon at bounding box center [716, 256] width 9 height 9
click at [763, 238] on div at bounding box center [829, 298] width 222 height 489
click at [715, 321] on icon at bounding box center [716, 318] width 9 height 9
click at [877, 33] on div "Bericht herunterladen" at bounding box center [888, 36] width 71 height 10
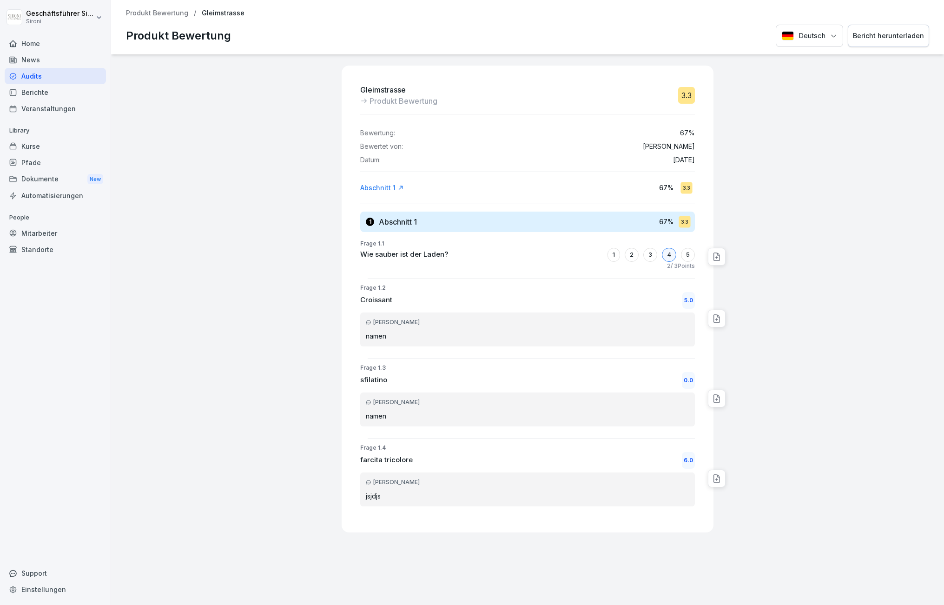
click at [33, 148] on div "Kurse" at bounding box center [55, 146] width 101 height 16
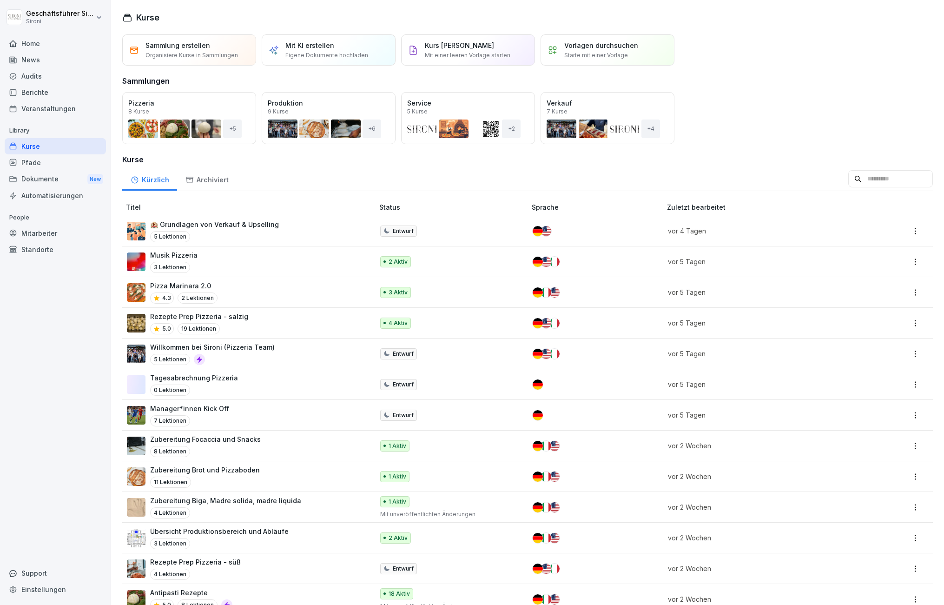
click at [0, 0] on div "Öffnen" at bounding box center [0, 0] width 0 height 0
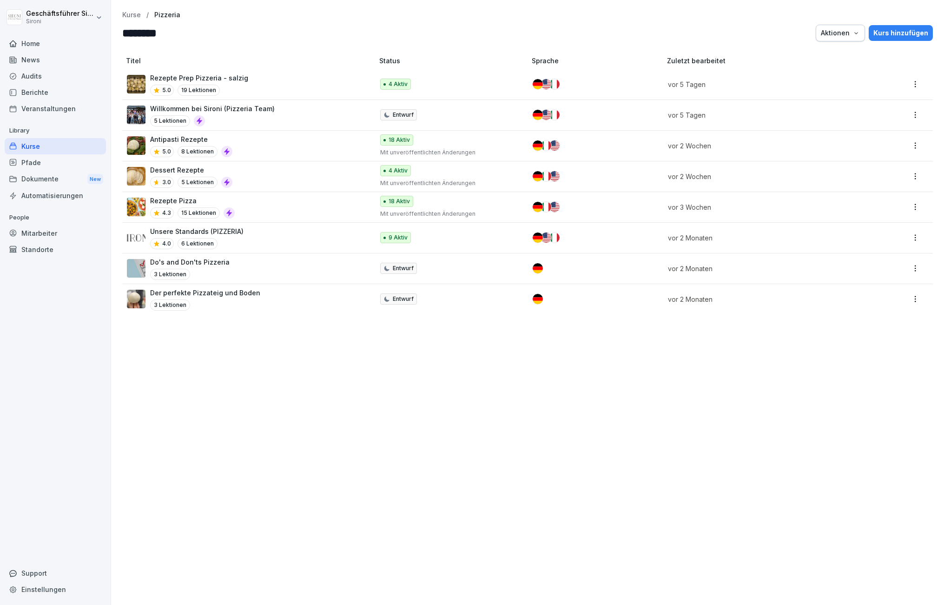
click at [179, 103] on td "Willkommen bei Sironi (Pizzeria Team) 5 Lektionen" at bounding box center [248, 115] width 253 height 31
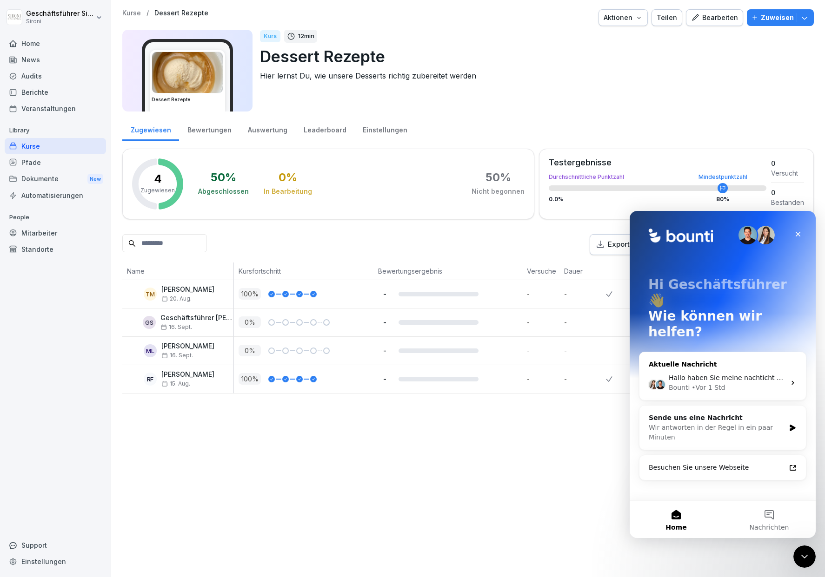
click at [700, 383] on div "• Vor 1 Std" at bounding box center [707, 388] width 33 height 10
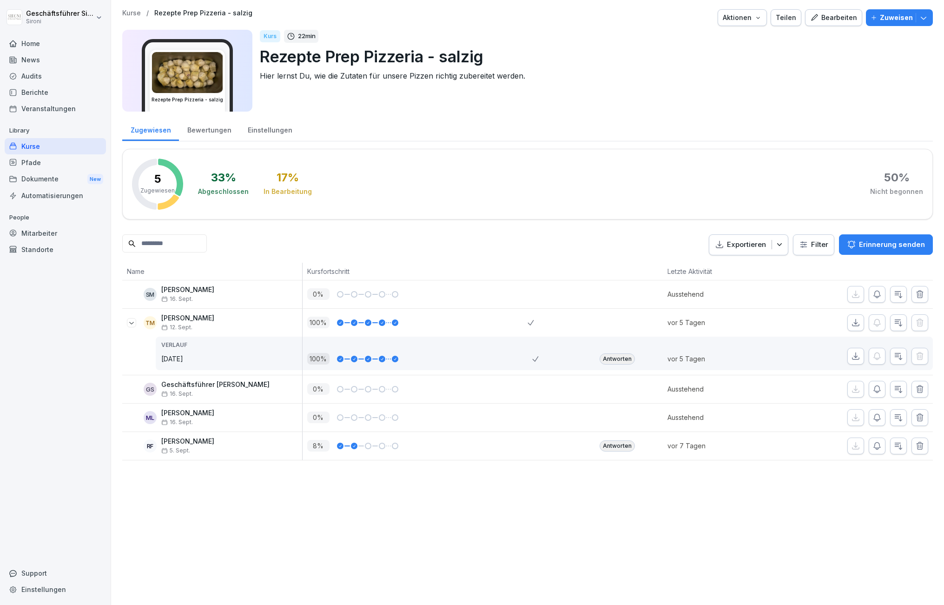
click at [41, 563] on div "Home News Audits Berichte Veranstaltungen Library Kurse Pfade Dokumente New Aut…" at bounding box center [55, 315] width 101 height 570
click at [31, 574] on div "Support" at bounding box center [55, 573] width 101 height 16
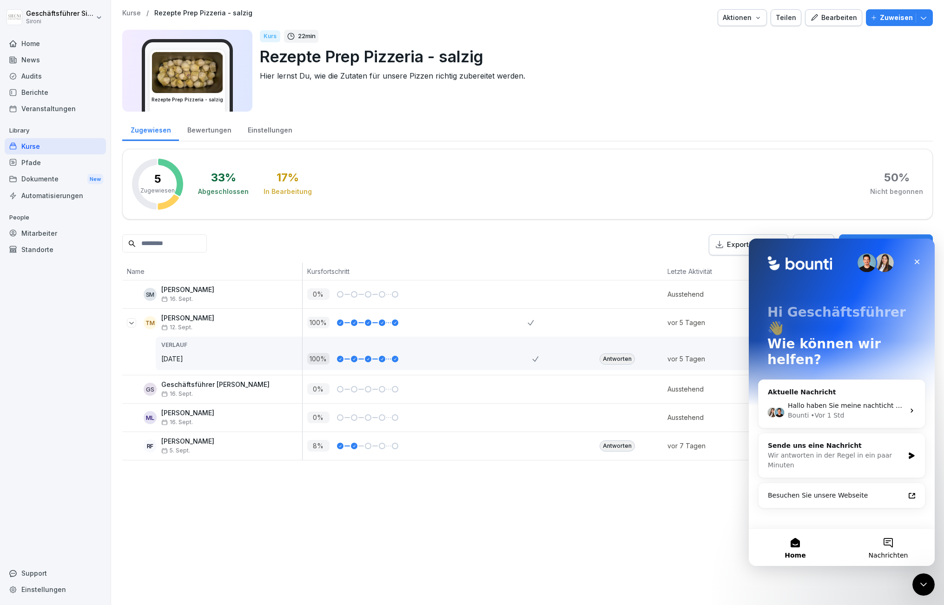
click at [900, 546] on button "Nachrichten" at bounding box center [888, 547] width 93 height 37
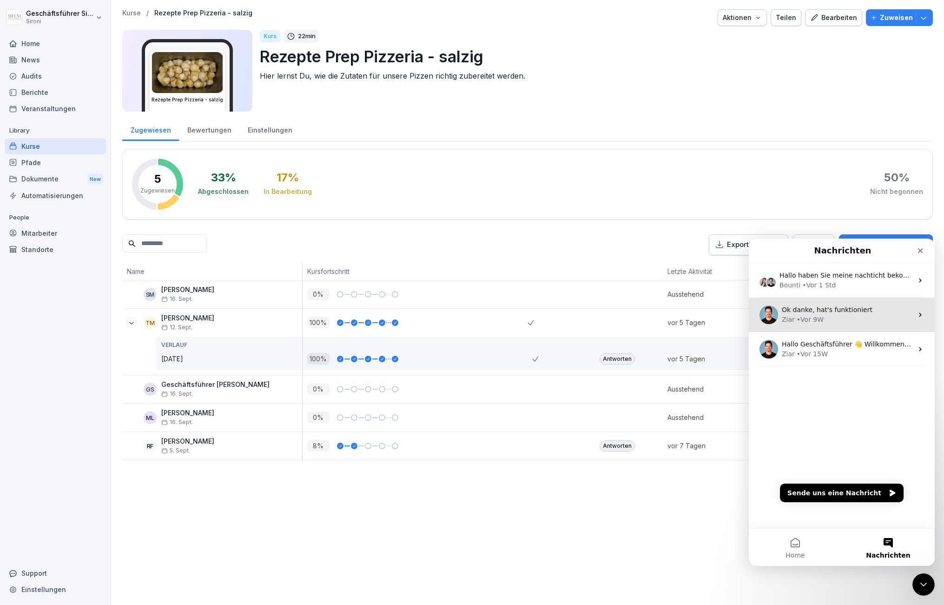
click at [805, 312] on span "Ok danke, hat's funktioniert" at bounding box center [827, 309] width 91 height 7
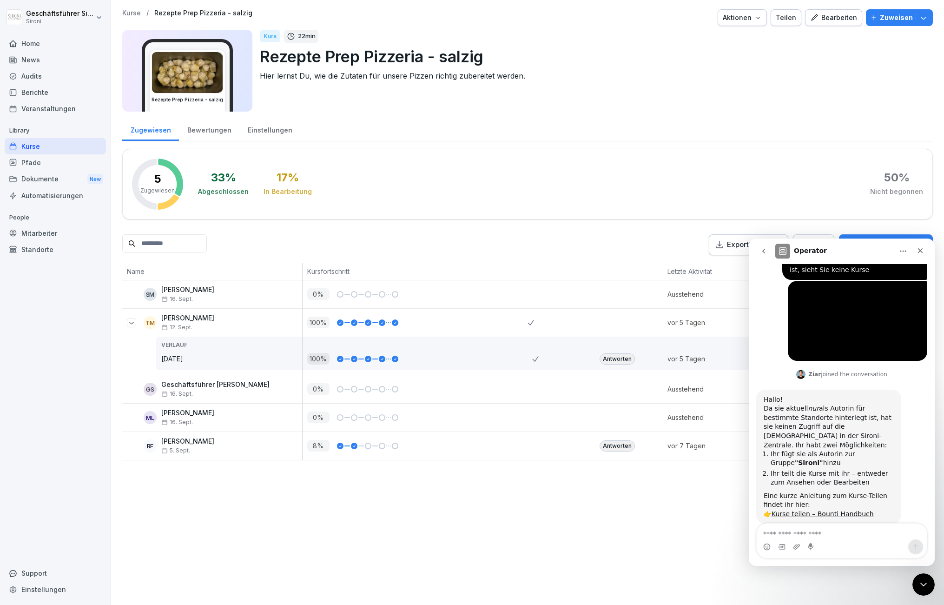
scroll to position [335, 0]
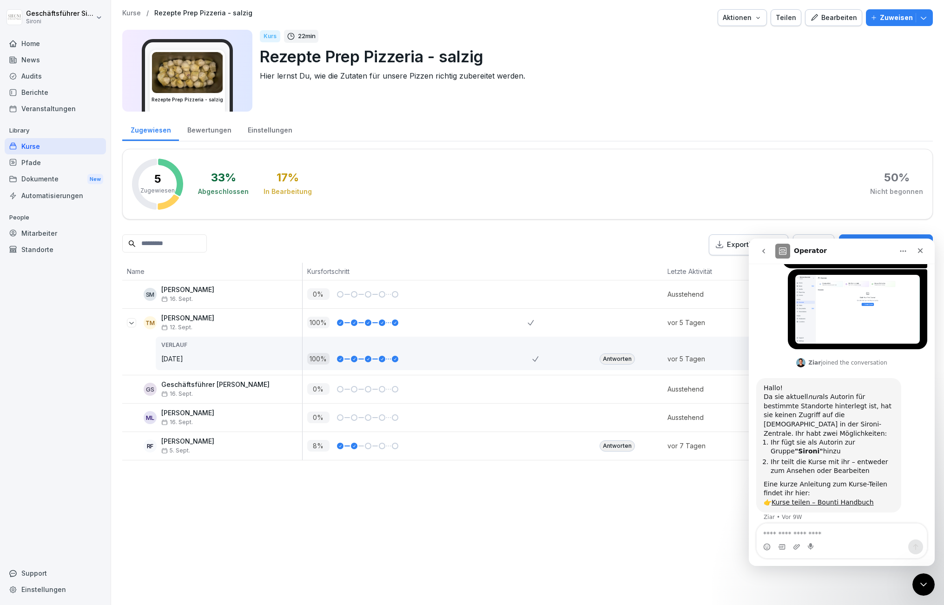
click at [763, 248] on icon "go back" at bounding box center [763, 250] width 7 height 7
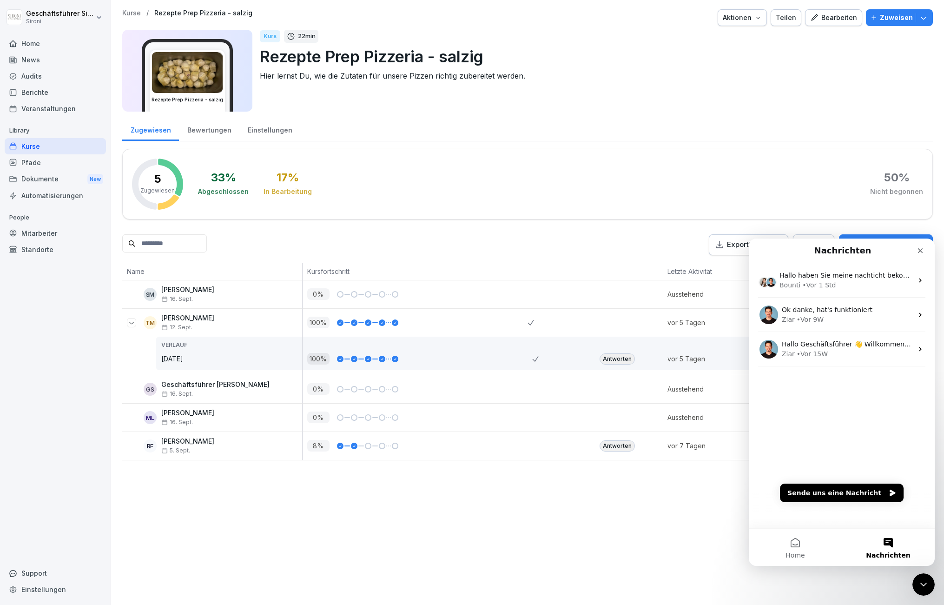
scroll to position [0, 0]
click at [815, 279] on span "Hallo haben Sie meine nachticht bekommen?" at bounding box center [854, 274] width 148 height 7
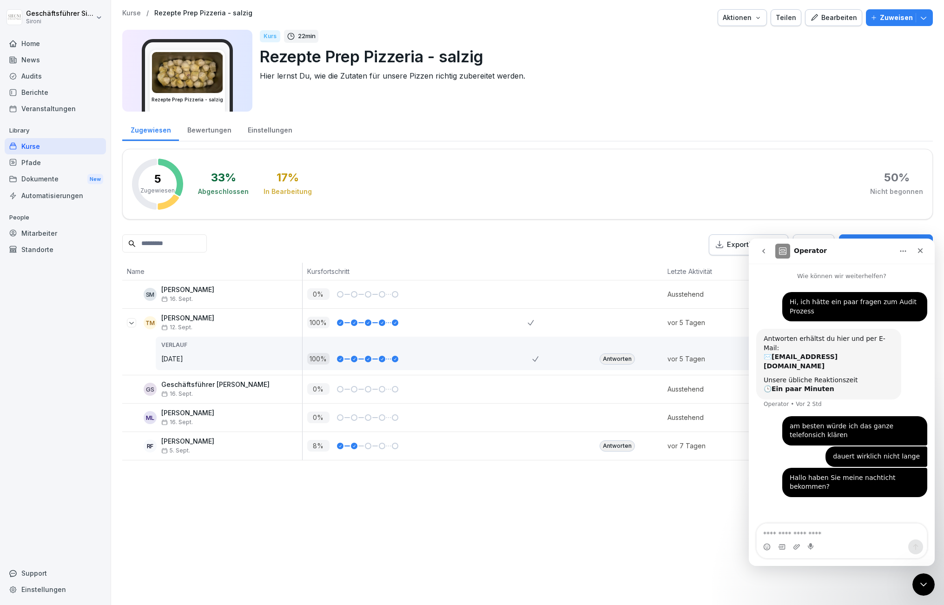
click at [733, 102] on div "Kurs 22 min Rezepte Prep Pizzeria - salzig Hier lernst Du, wie die Zutaten für …" at bounding box center [593, 71] width 666 height 82
click at [661, 86] on div "Kurs 22 min Rezepte Prep Pizzeria - salzig Hier lernst Du, wie die Zutaten für …" at bounding box center [593, 71] width 666 height 82
click at [919, 247] on icon "Schließen" at bounding box center [920, 250] width 7 height 7
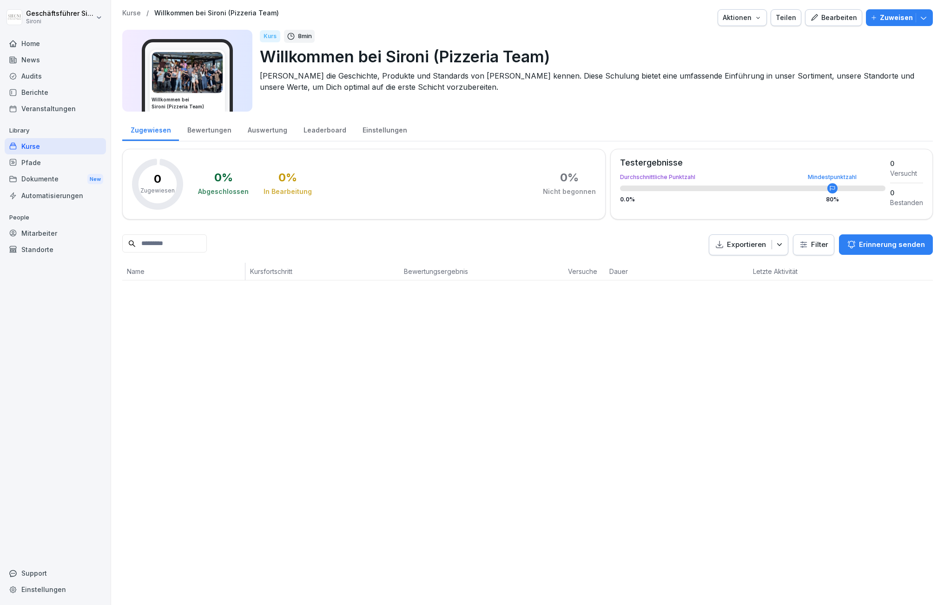
click at [916, 19] on div "button" at bounding box center [916, 17] width 0 height 9
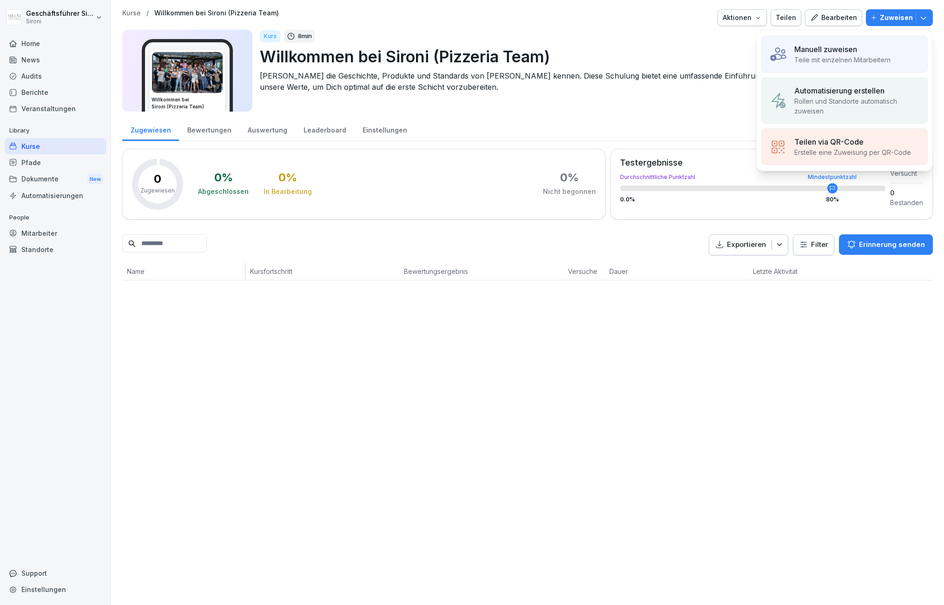
click at [322, 346] on div "Kurse / Willkommen bei Sironi (Pizzeria Team) Aktionen Teilen Bearbeiten Zuweis…" at bounding box center [527, 302] width 833 height 605
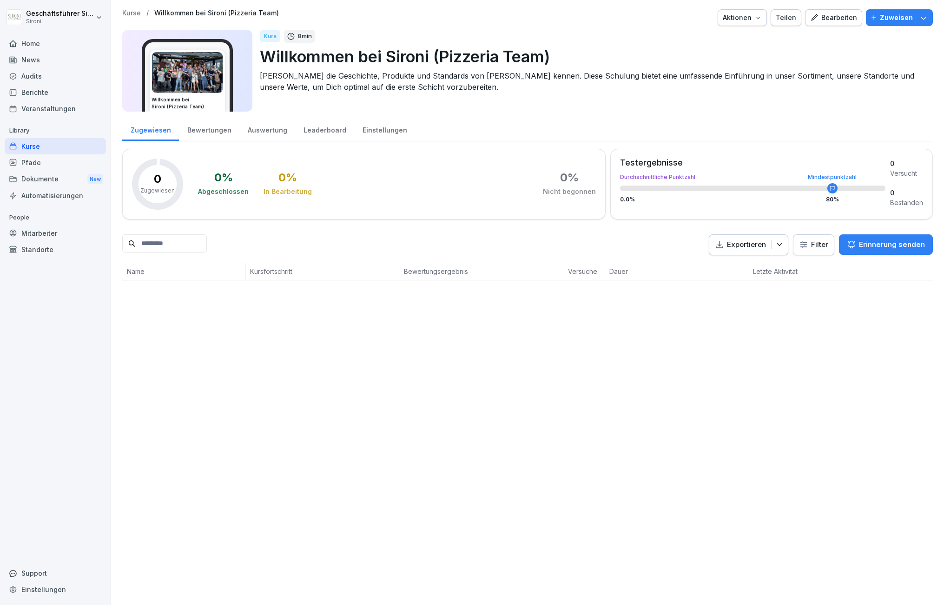
click at [198, 132] on div "Bewertungen" at bounding box center [209, 129] width 60 height 24
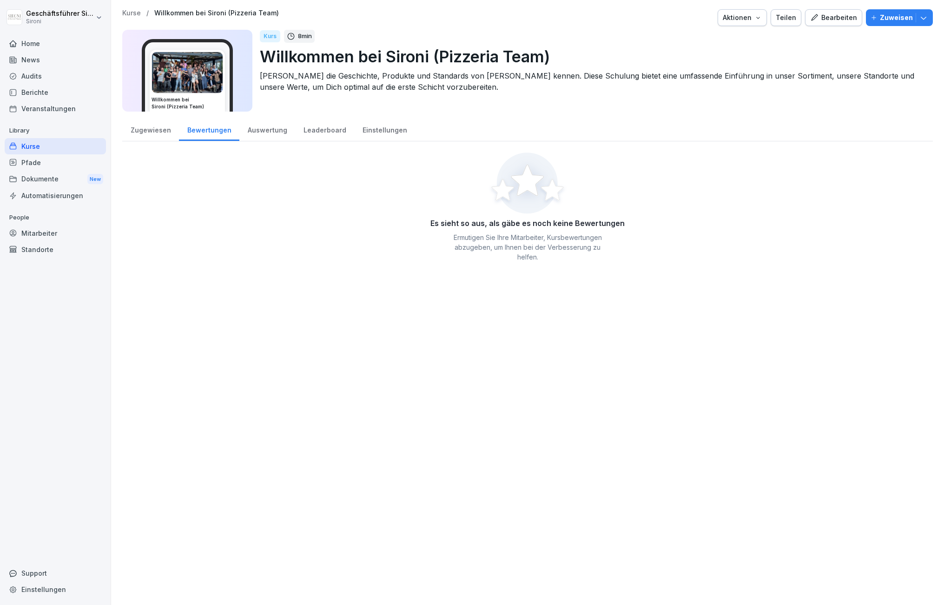
click at [251, 126] on div "Auswertung" at bounding box center [267, 129] width 56 height 24
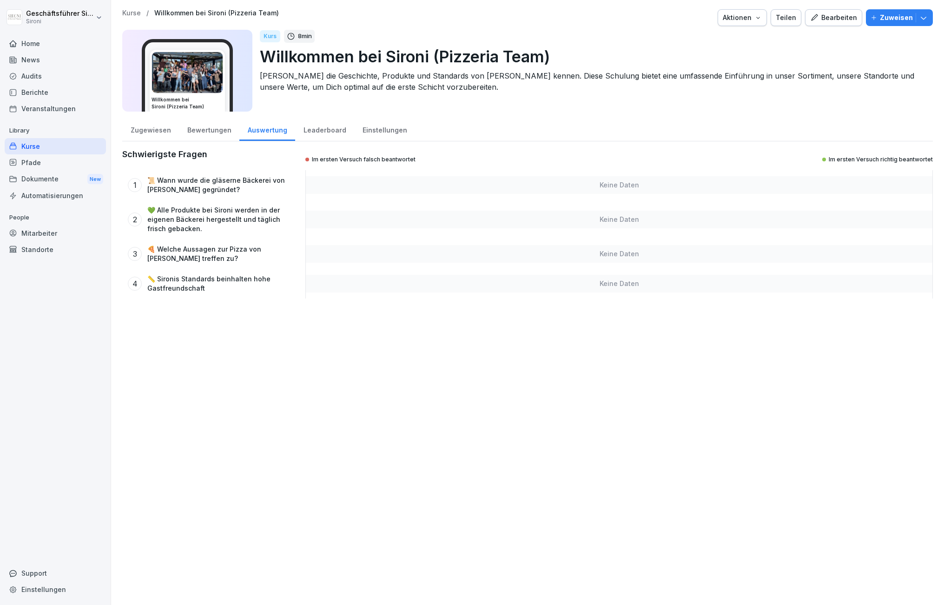
click at [128, 121] on div "Zugewiesen" at bounding box center [150, 129] width 57 height 24
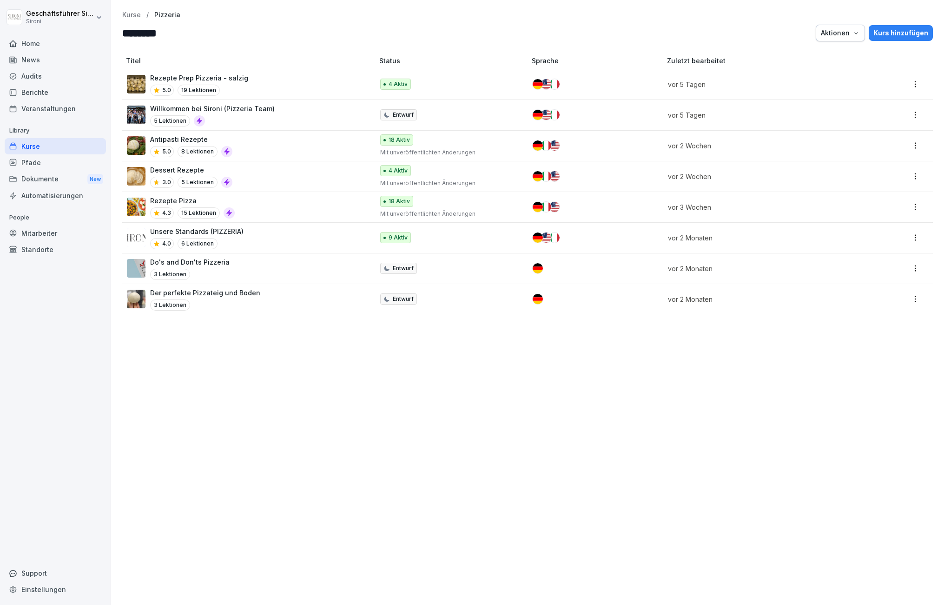
click at [189, 76] on p "Rezepte Prep Pizzeria - salzig" at bounding box center [199, 78] width 98 height 10
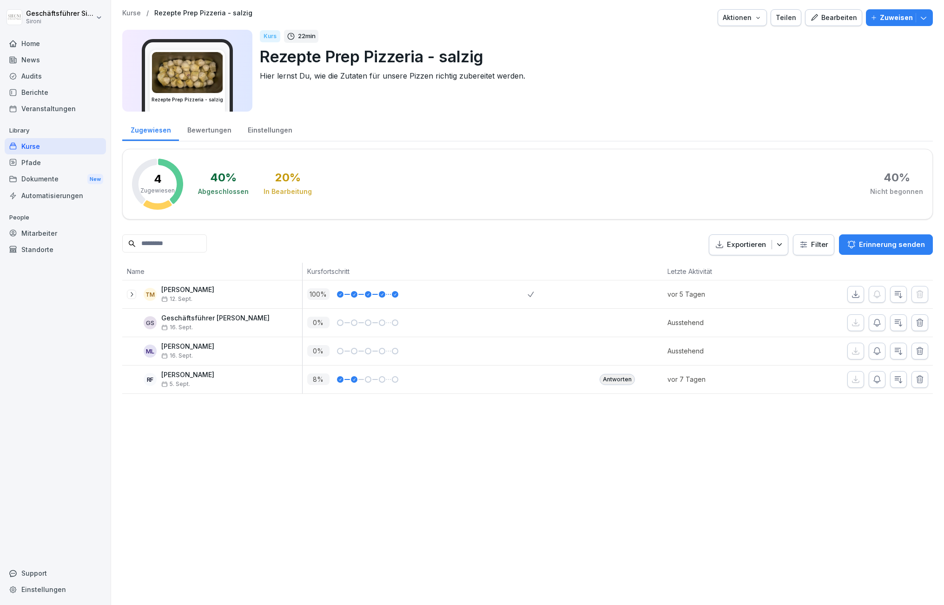
click at [907, 18] on p "Zuweisen" at bounding box center [896, 18] width 33 height 10
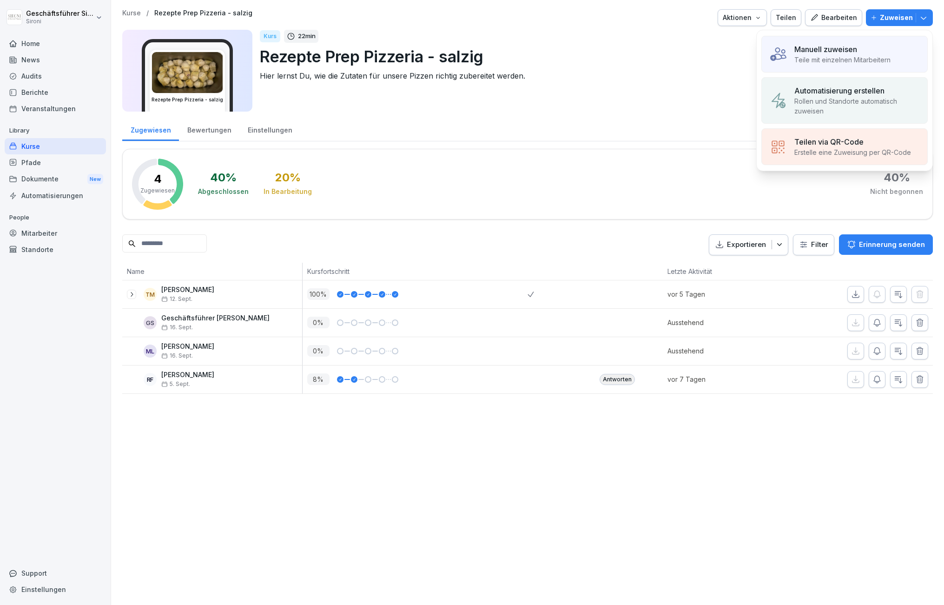
click at [847, 61] on p "Teile mit einzelnen Mitarbeitern" at bounding box center [842, 60] width 96 height 10
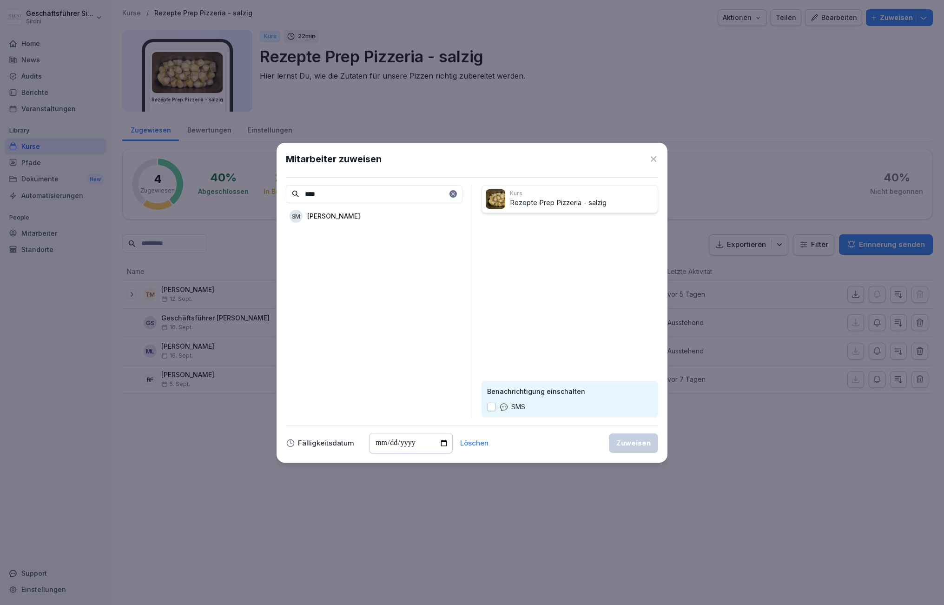
type input "****"
click at [313, 208] on div "SM [PERSON_NAME]" at bounding box center [374, 216] width 177 height 17
click at [632, 444] on div "Zuweisen" at bounding box center [633, 443] width 34 height 10
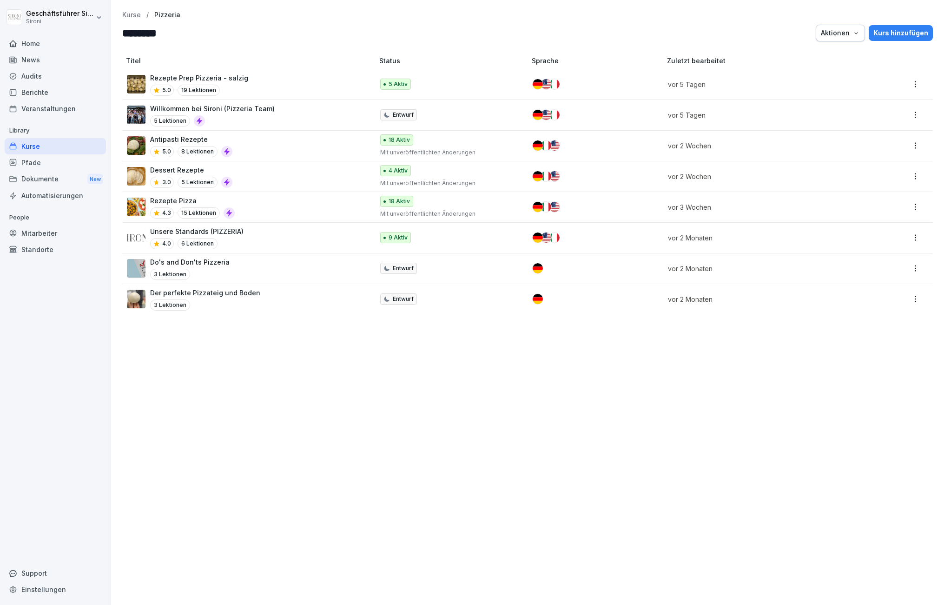
click at [184, 173] on p "Dessert Rezepte" at bounding box center [191, 170] width 82 height 10
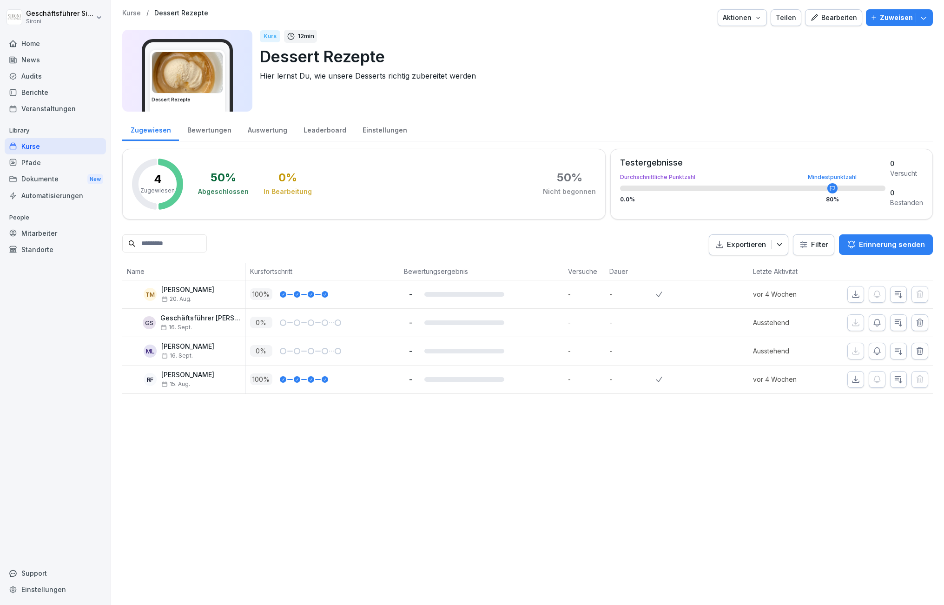
click at [895, 22] on p "Zuweisen" at bounding box center [896, 18] width 33 height 10
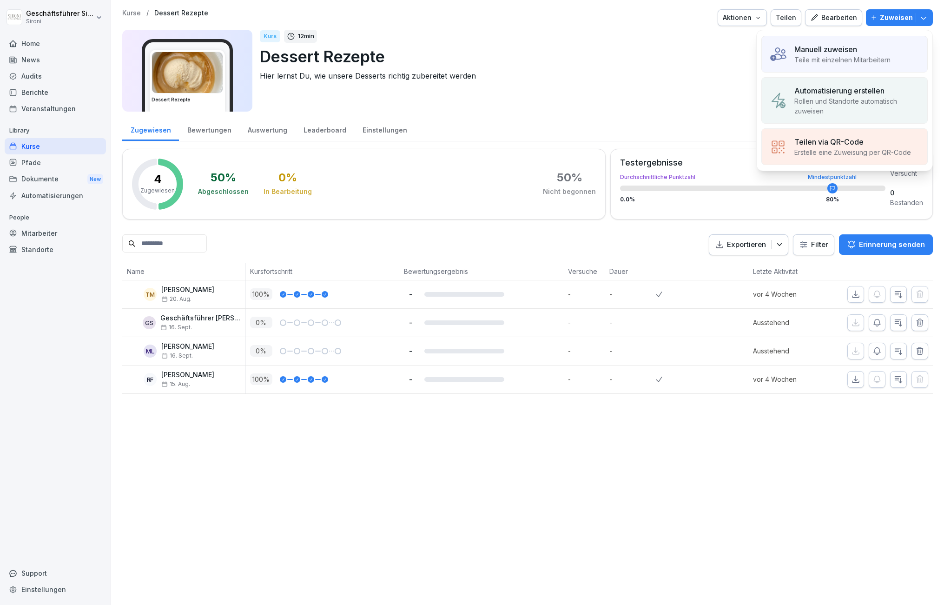
click at [846, 55] on p "Teile mit einzelnen Mitarbeitern" at bounding box center [842, 60] width 96 height 10
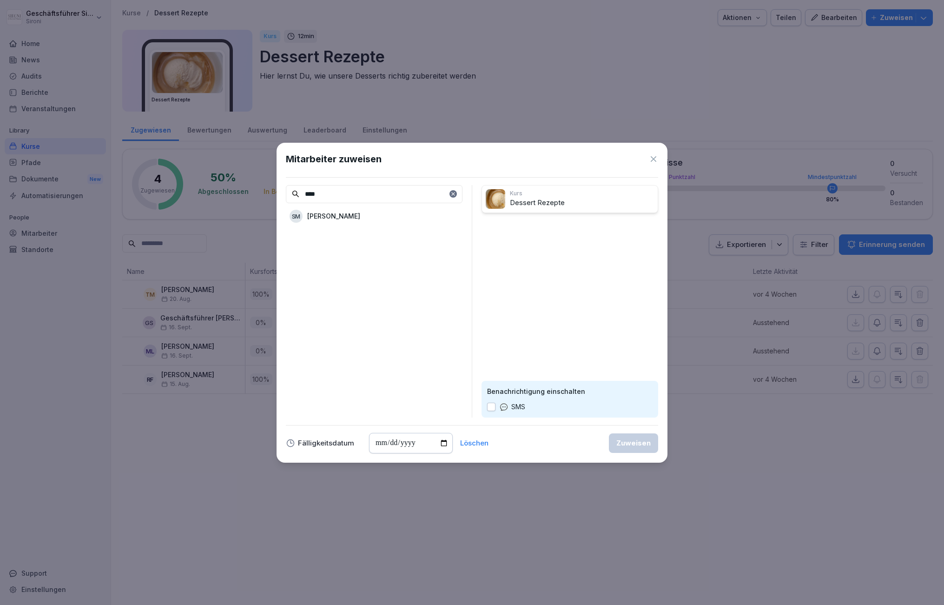
type input "****"
click at [340, 215] on p "Stefano Moix" at bounding box center [333, 216] width 53 height 10
click at [639, 442] on div "Zuweisen" at bounding box center [633, 443] width 34 height 10
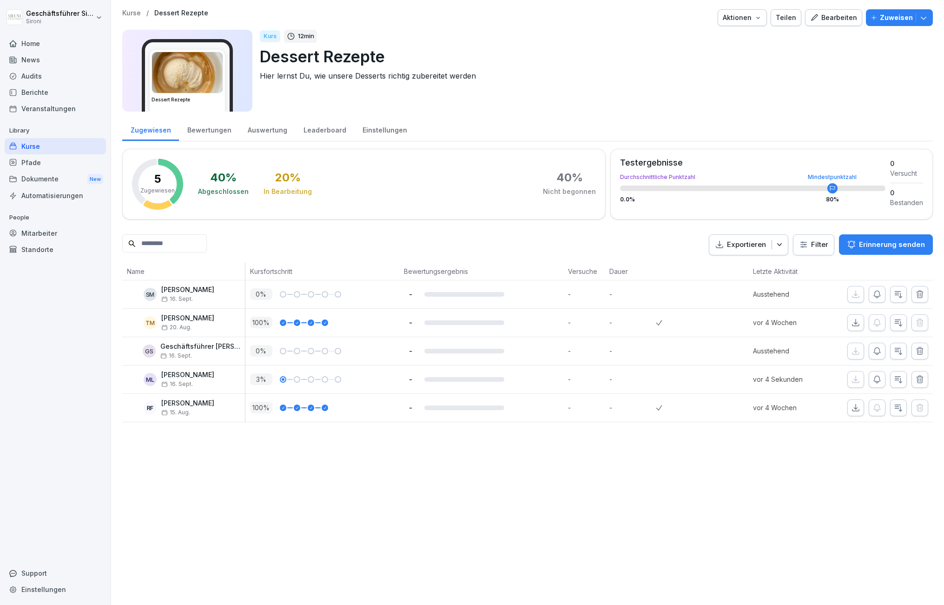
click at [30, 40] on div "Home" at bounding box center [55, 43] width 101 height 16
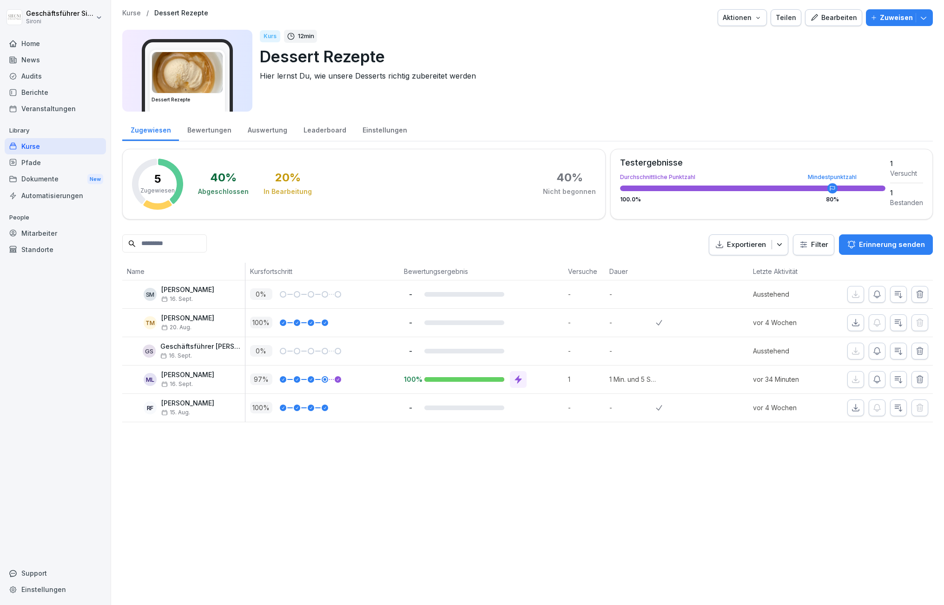
click at [33, 572] on div "Support" at bounding box center [55, 573] width 101 height 16
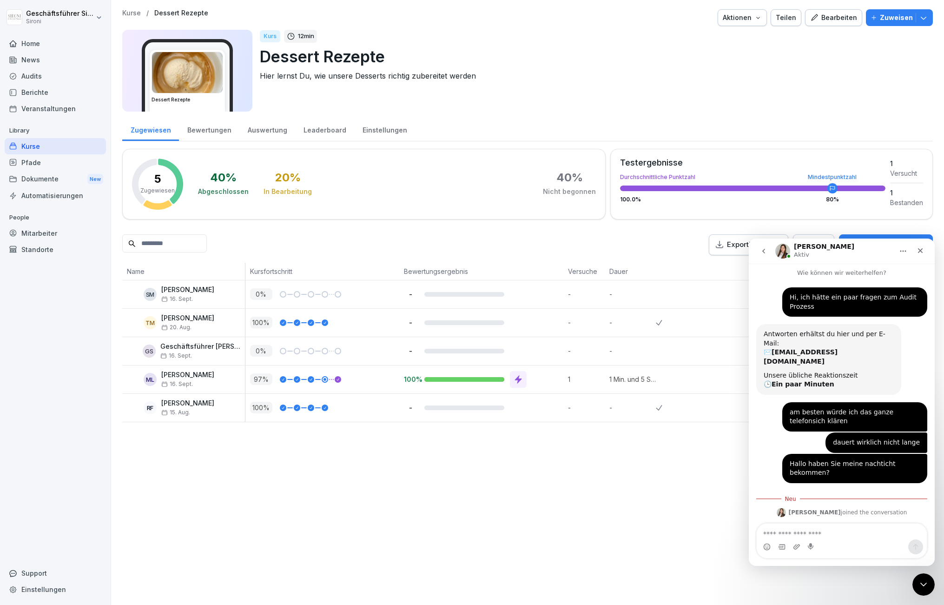
scroll to position [75, 0]
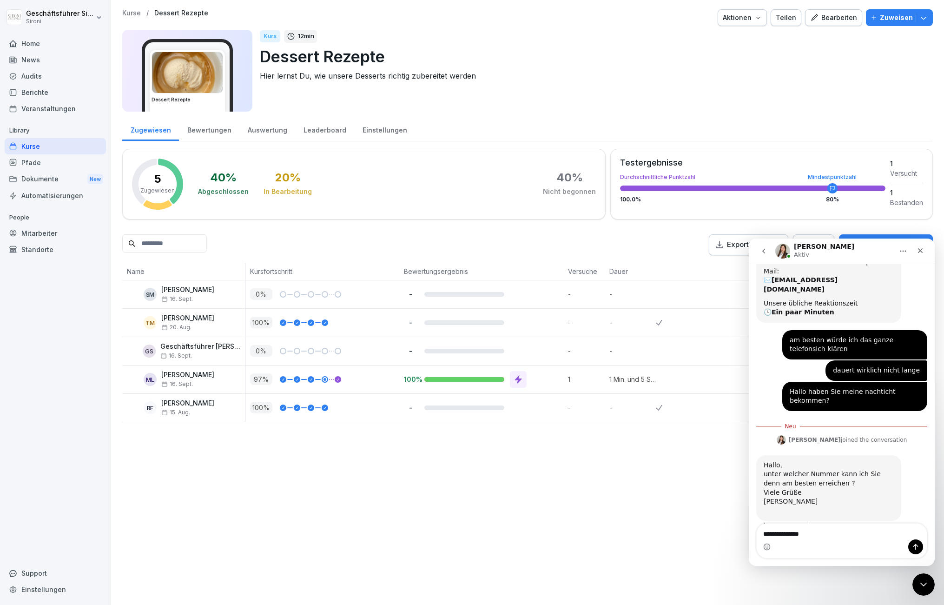
type textarea "**********"
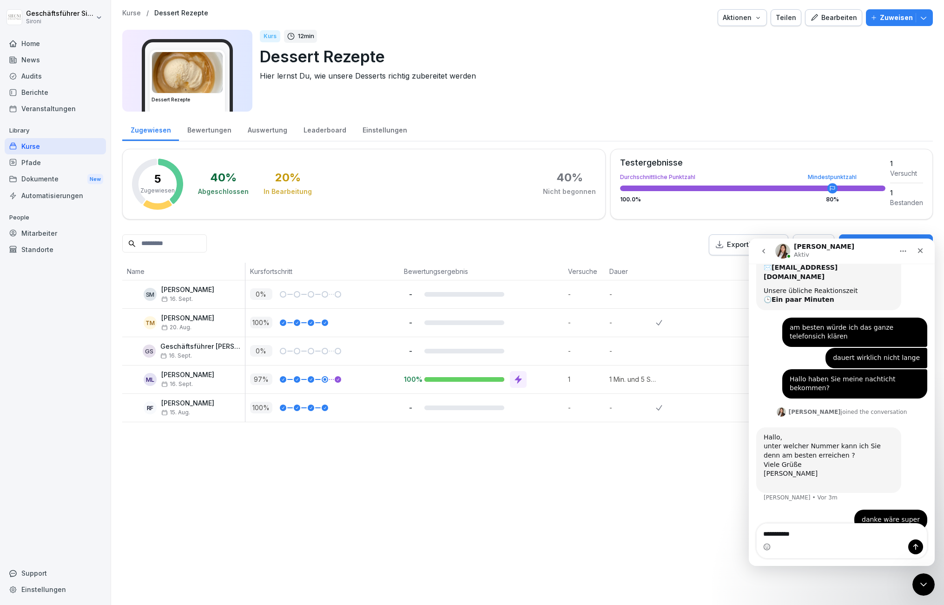
type textarea "**********"
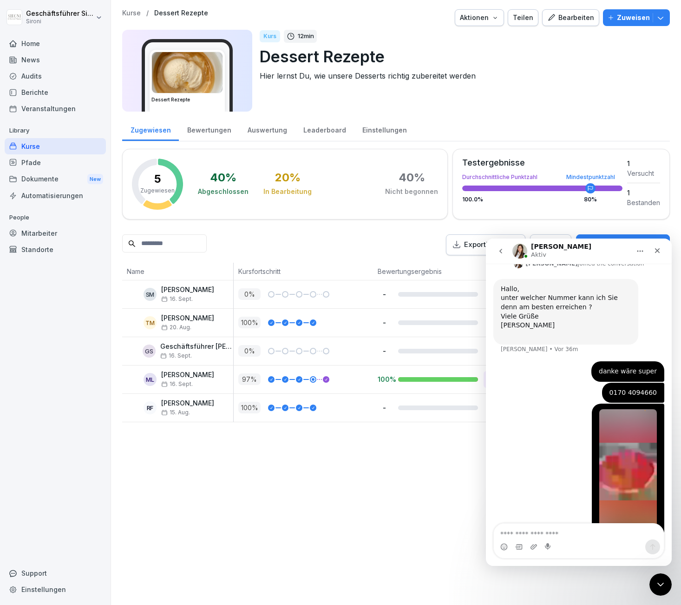
scroll to position [245, 0]
